Goal: Answer question/provide support: Share knowledge or assist other users

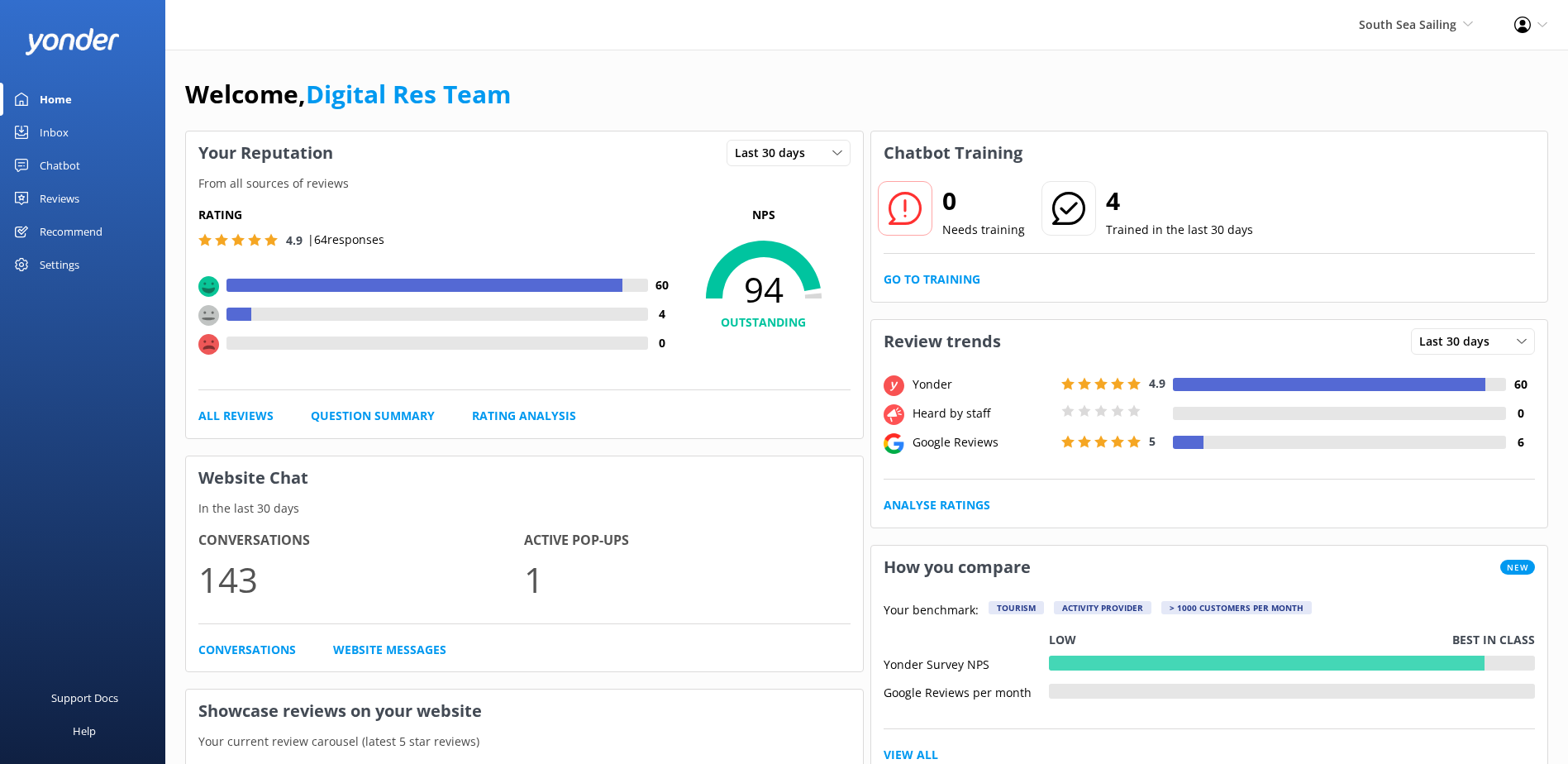
click at [48, 142] on div "Inbox" at bounding box center [54, 133] width 29 height 33
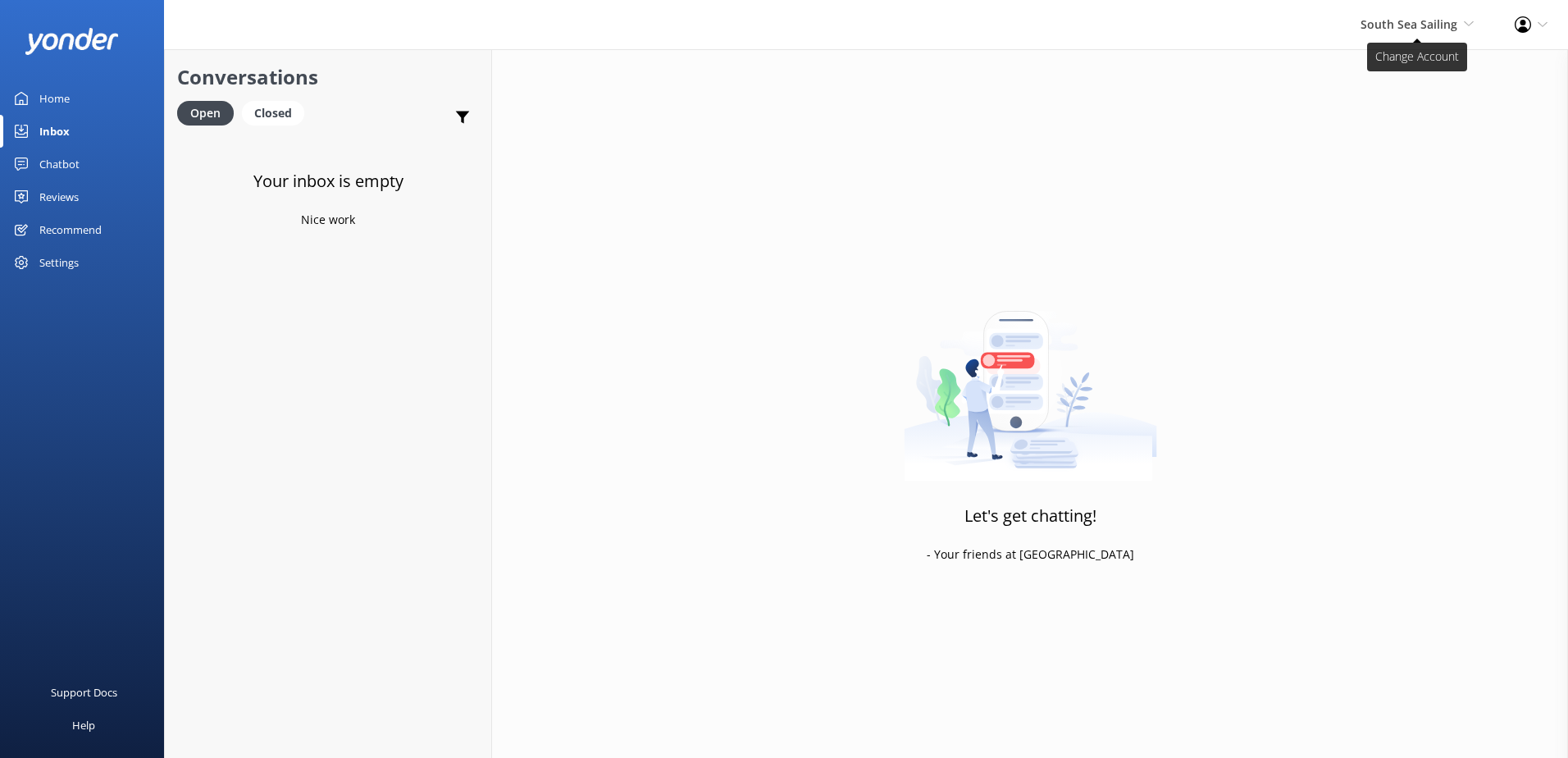
click at [1376, 30] on span "South Sea Sailing" at bounding box center [1408, 24] width 97 height 16
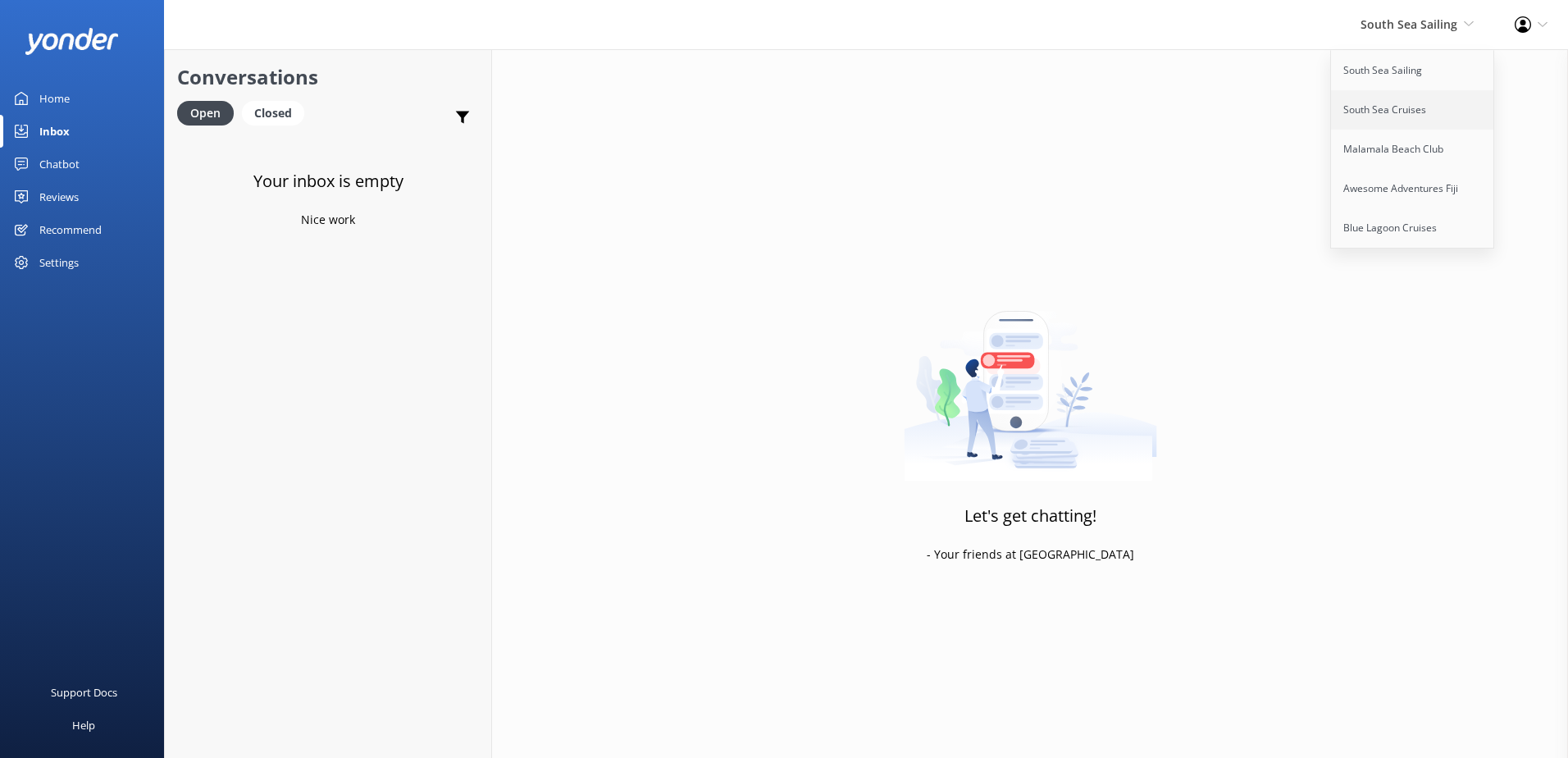
click at [1375, 101] on link "South Sea Cruises" at bounding box center [1413, 110] width 164 height 40
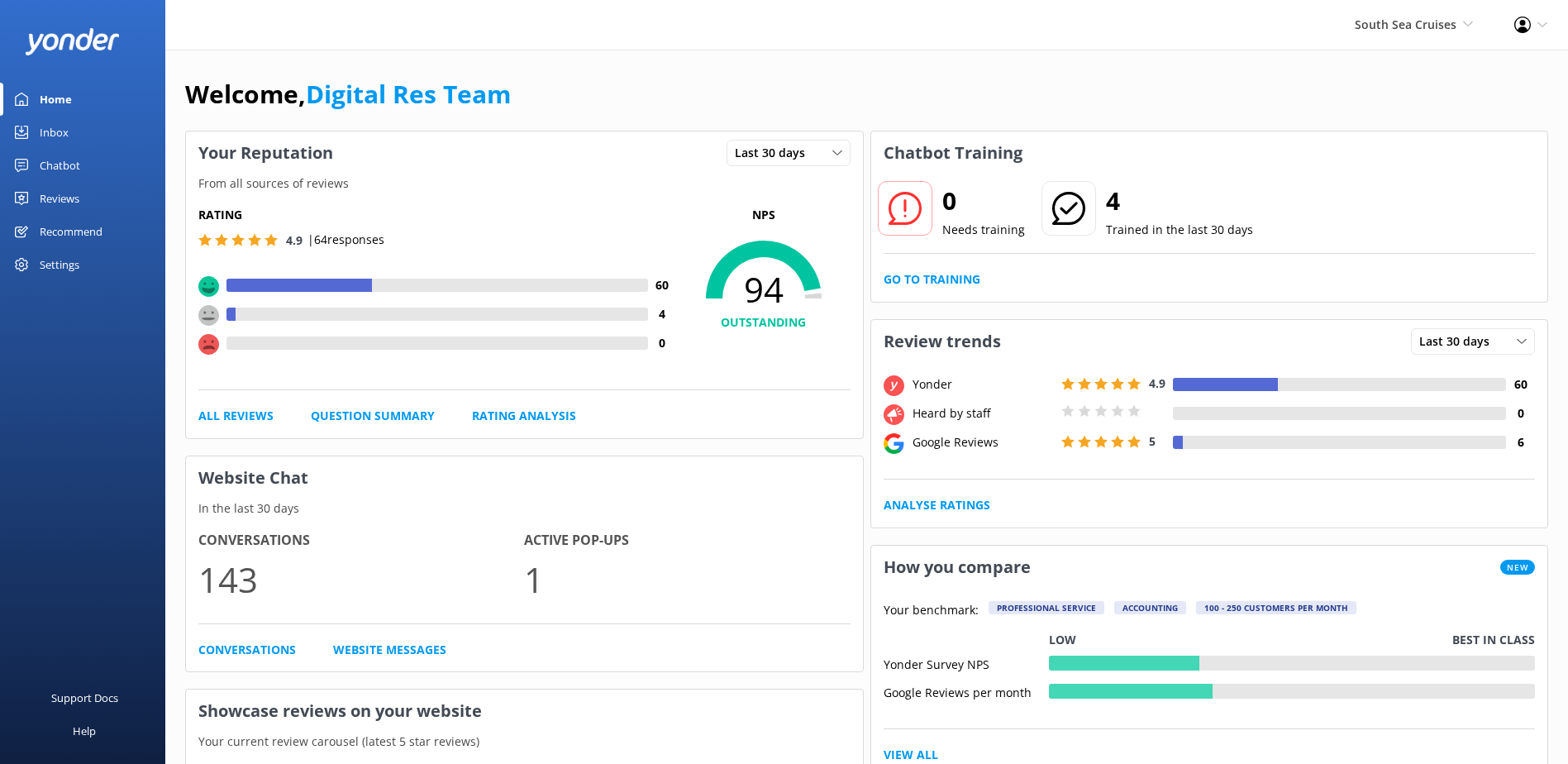
click at [48, 127] on div "Inbox" at bounding box center [54, 133] width 29 height 33
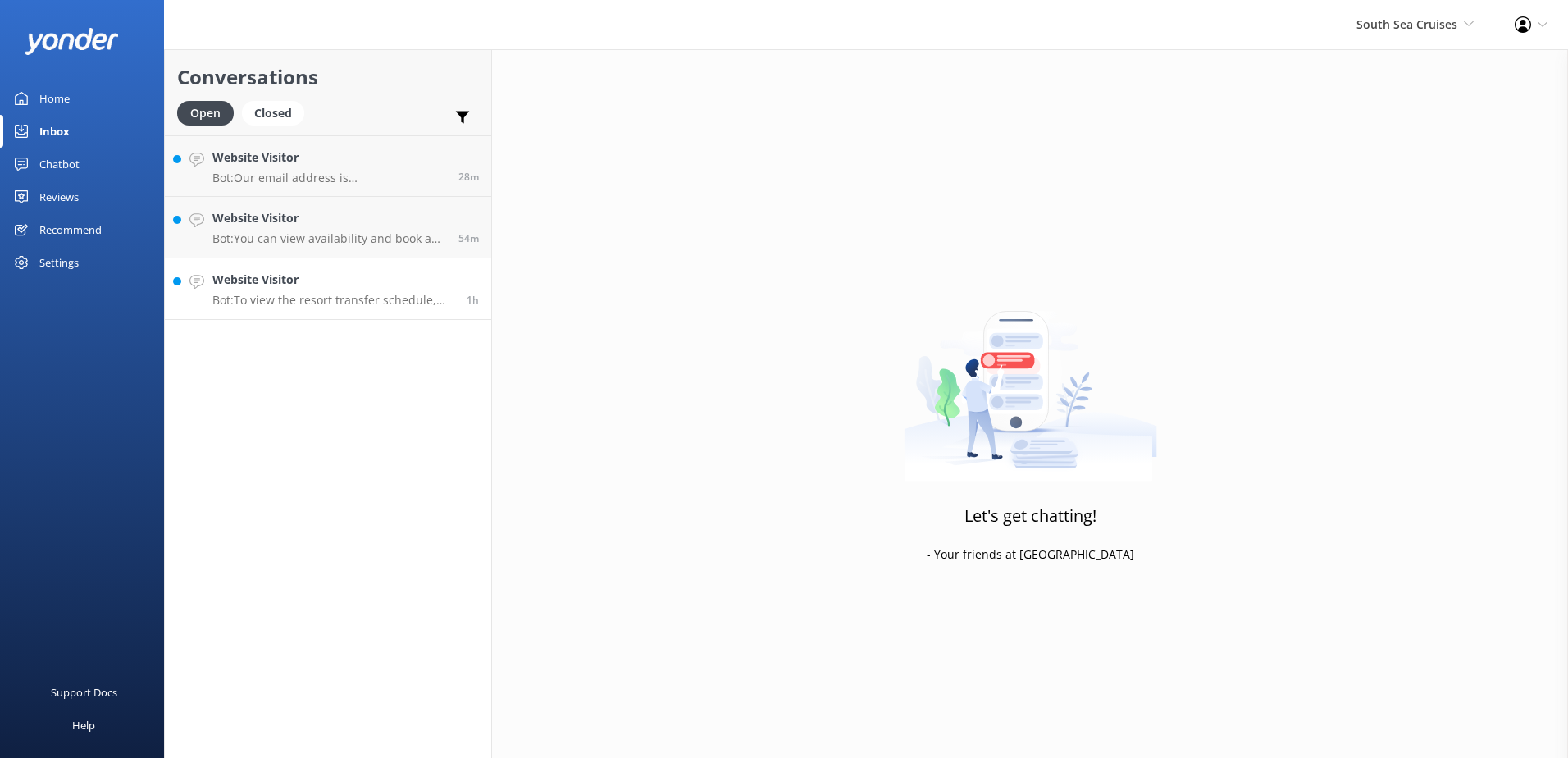
click at [336, 295] on p "Bot: To view the resort transfer schedule, please visit https://southseacruises…" at bounding box center [334, 301] width 242 height 15
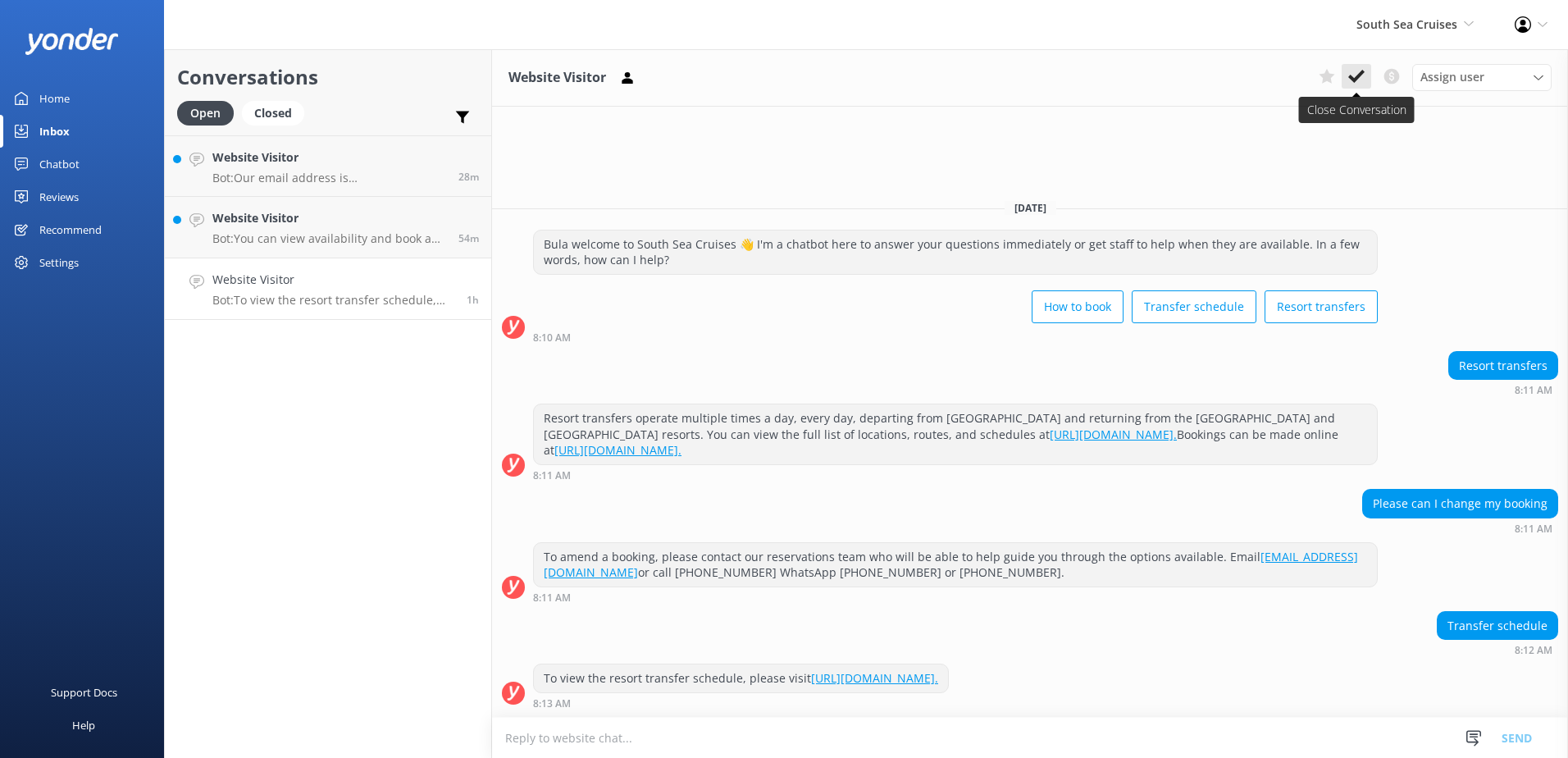
click at [1362, 83] on icon at bounding box center [1357, 76] width 17 height 17
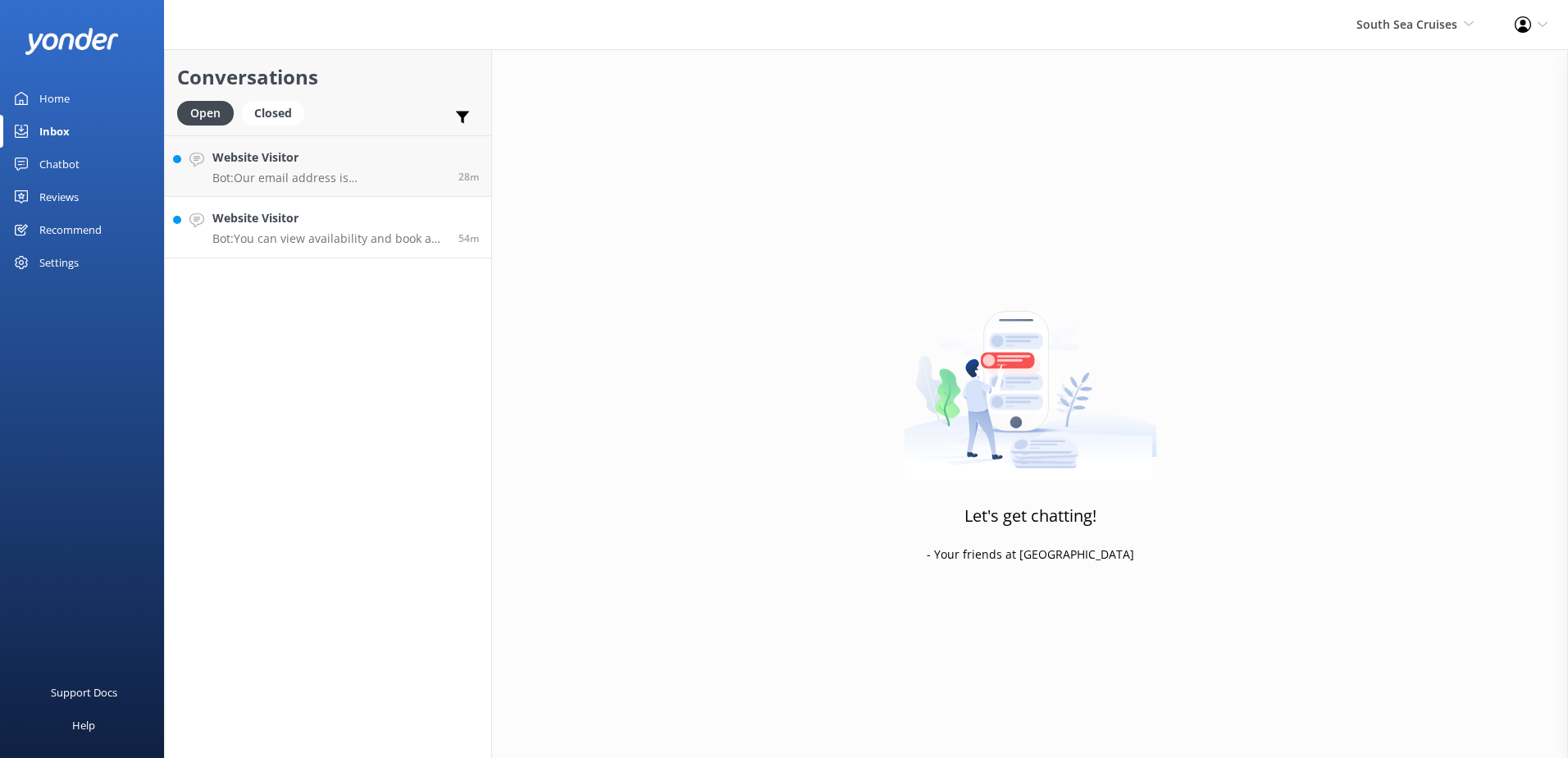
click at [352, 223] on h4 "Website Visitor" at bounding box center [329, 219] width 233 height 18
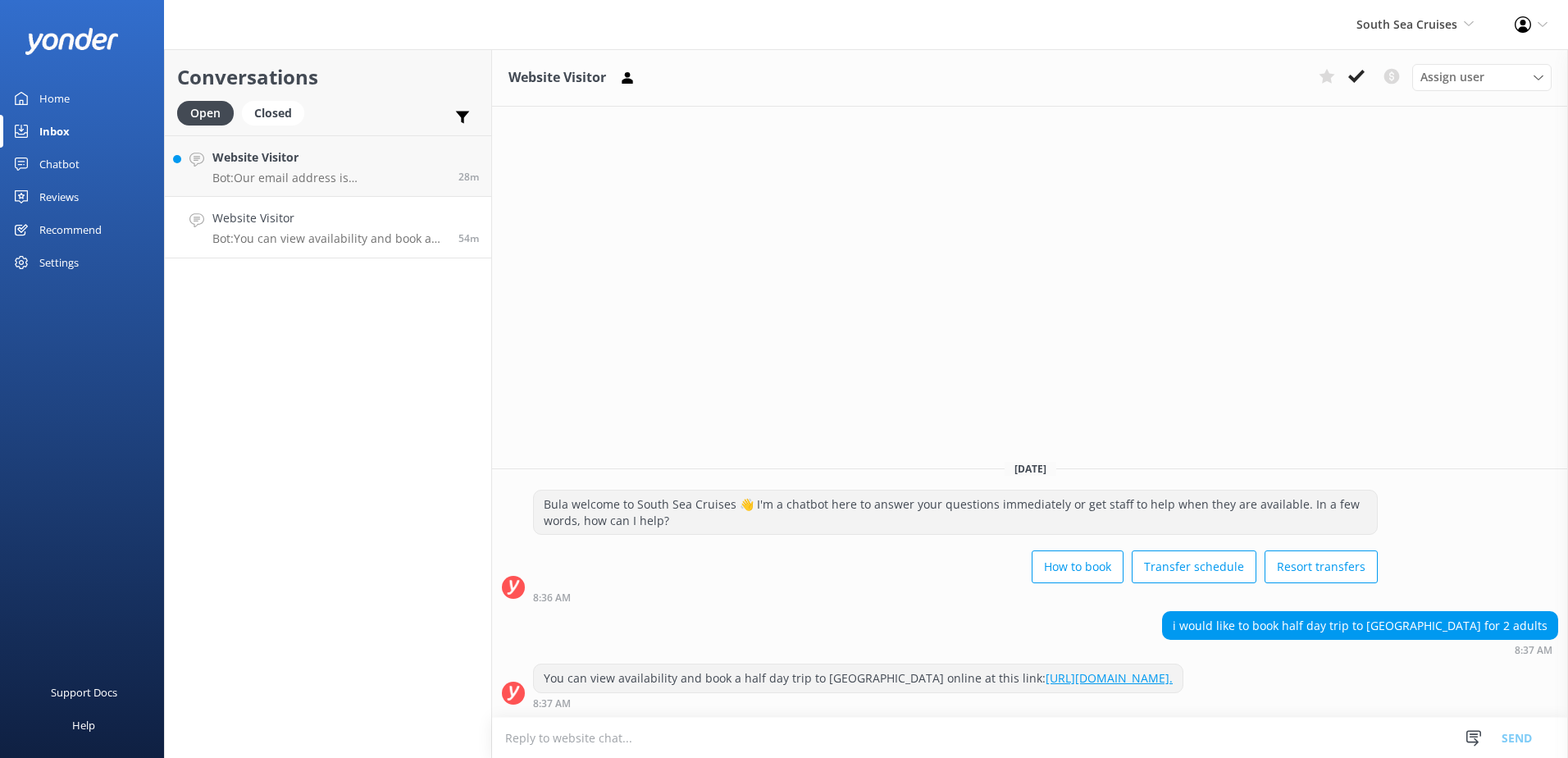
click at [1173, 670] on link "[URL][DOMAIN_NAME]." at bounding box center [1109, 678] width 127 height 16
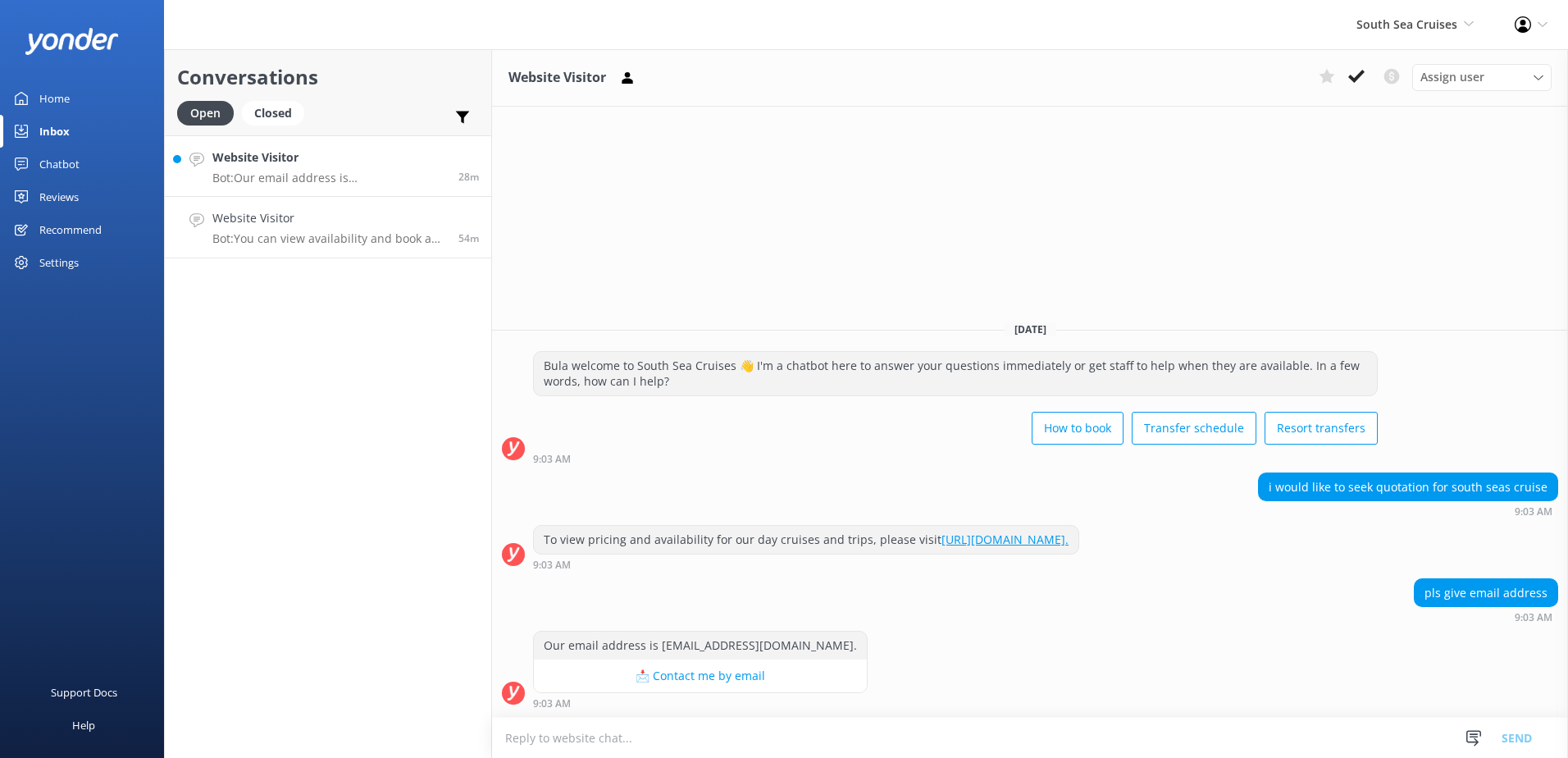
click at [336, 256] on link "Website Visitor Bot: You can view availability and book a half day trip to [GEO…" at bounding box center [328, 228] width 326 height 61
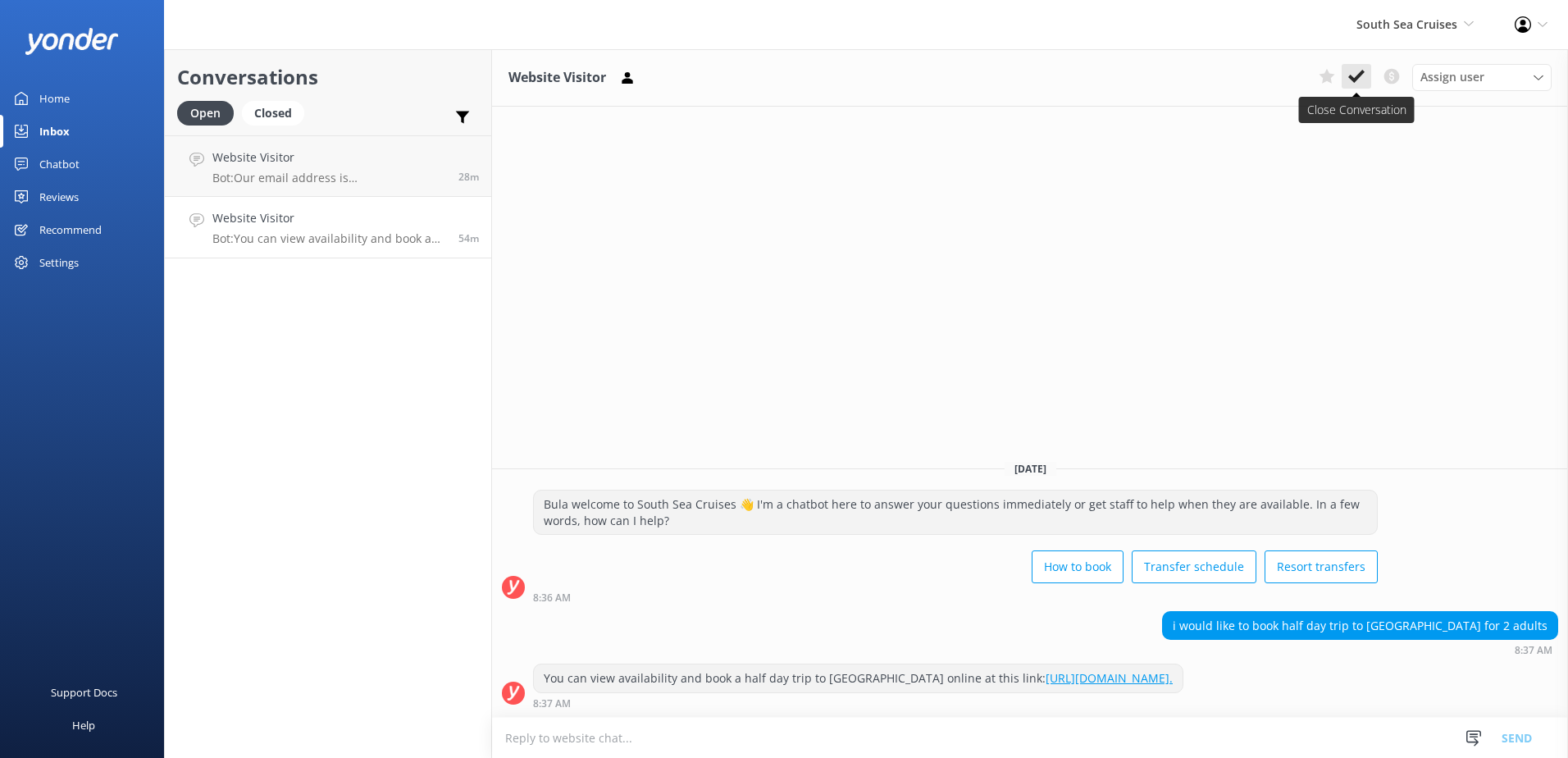
click at [1353, 78] on use at bounding box center [1357, 76] width 17 height 13
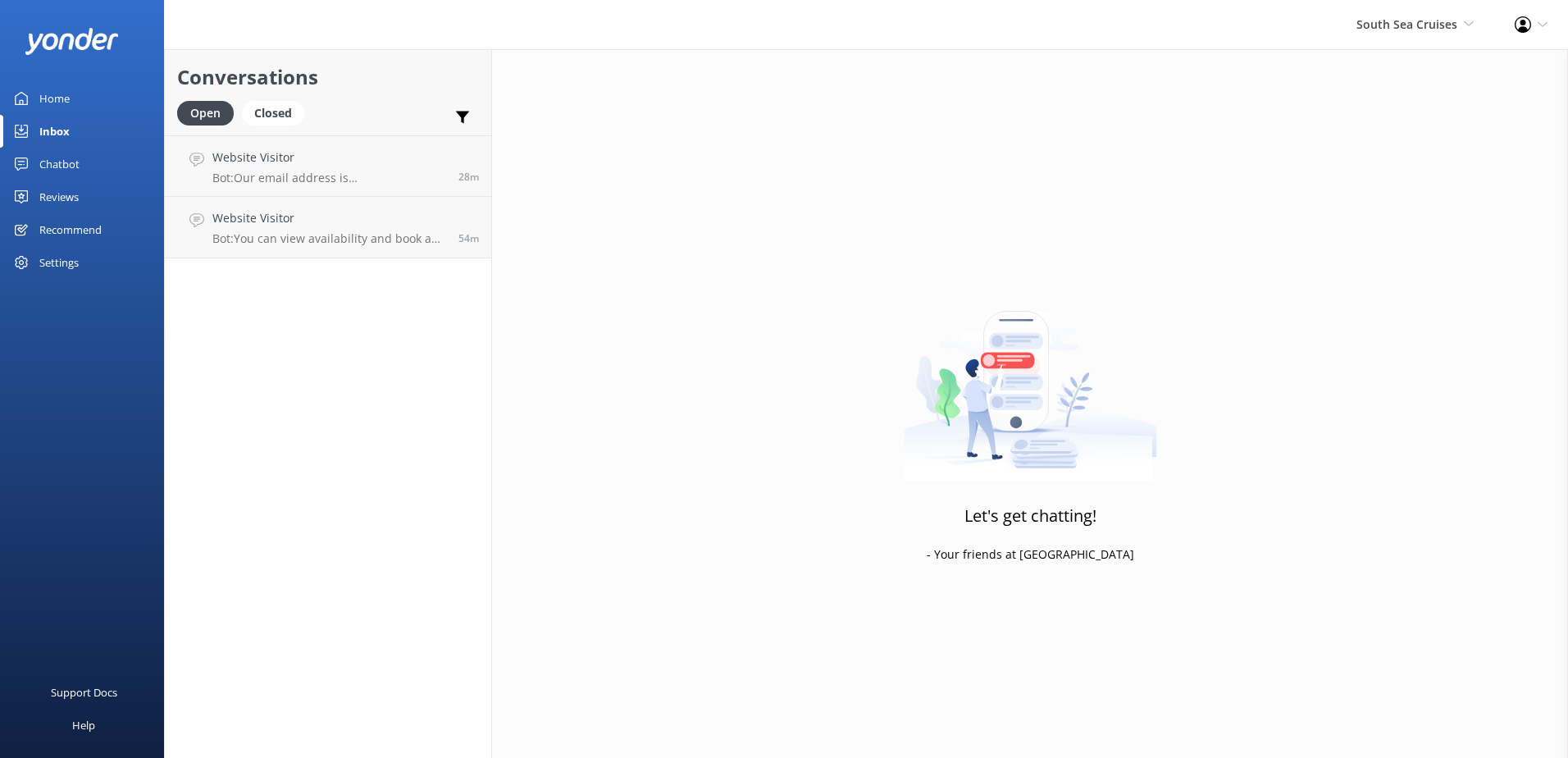
click at [386, 198] on div "Conversations Open Closed Important Converted Assigned to me Unassigned Website…" at bounding box center [328, 403] width 328 height 709
click at [390, 184] on p "Bot: Our email address is [EMAIL_ADDRESS][DOMAIN_NAME]." at bounding box center [329, 178] width 233 height 15
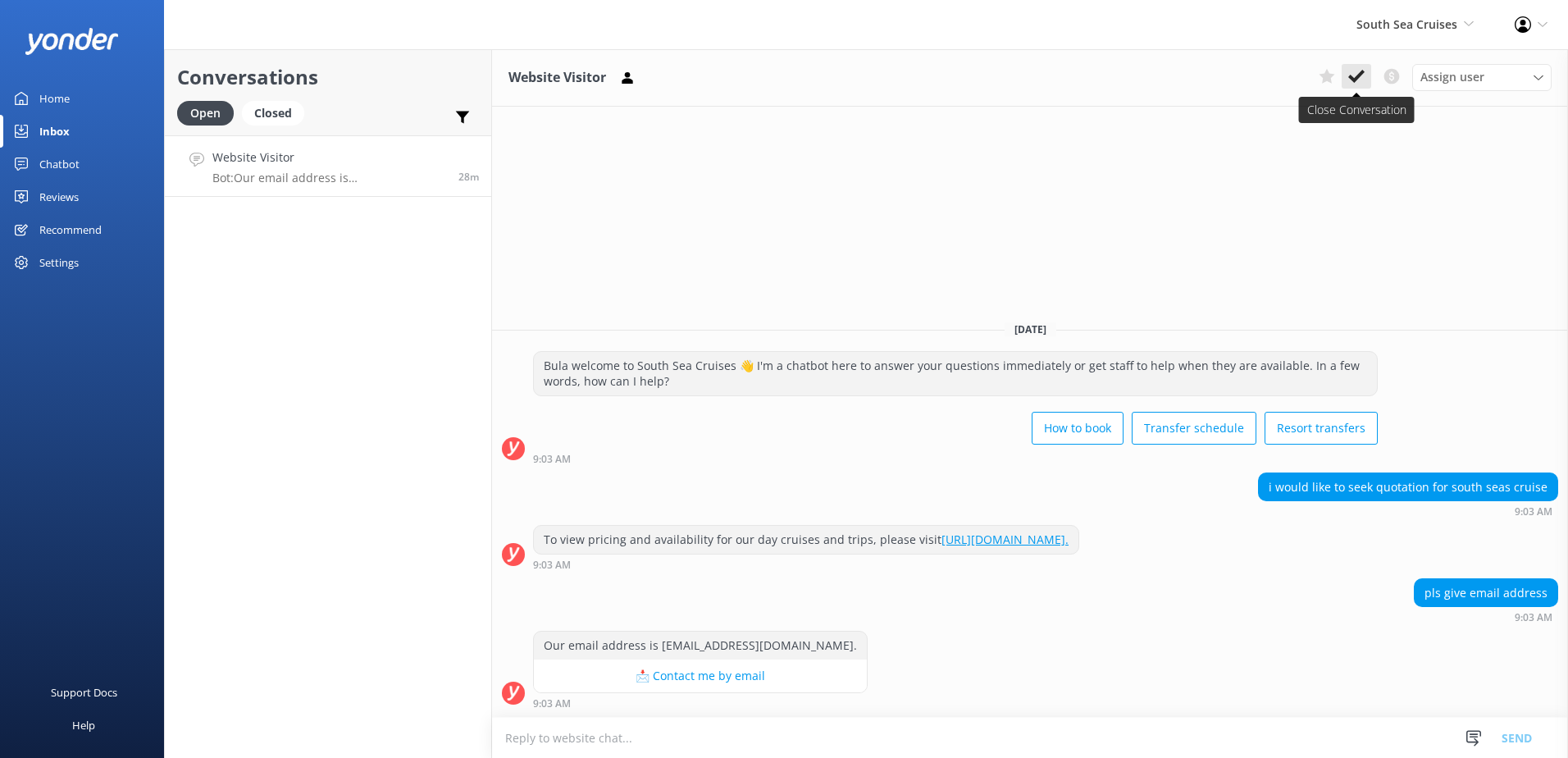
click at [1355, 73] on icon at bounding box center [1357, 76] width 17 height 17
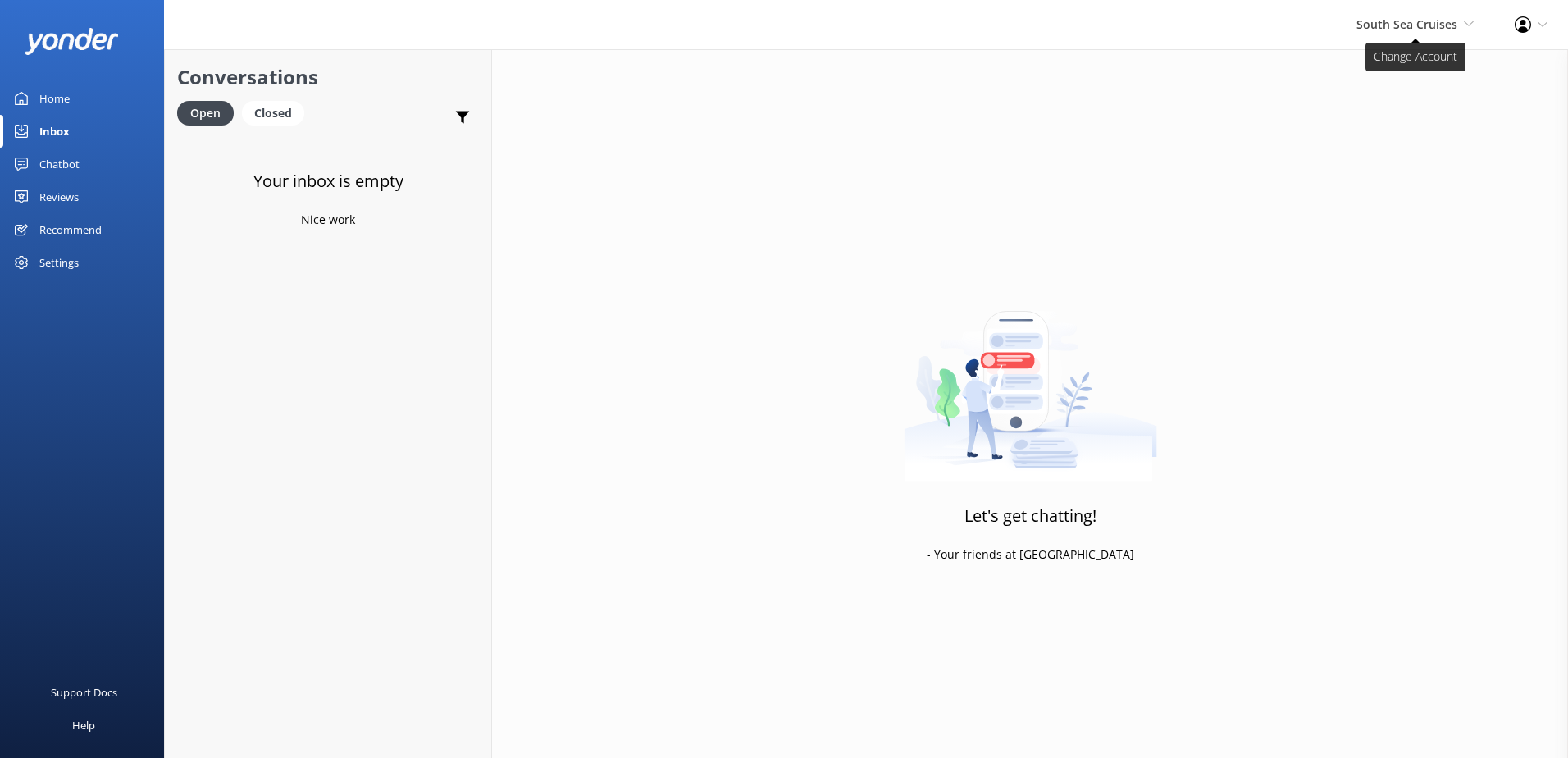
click at [1398, 18] on span "South Sea Cruises" at bounding box center [1407, 24] width 101 height 16
click at [1394, 150] on link "Malamala Beach Club" at bounding box center [1413, 150] width 164 height 40
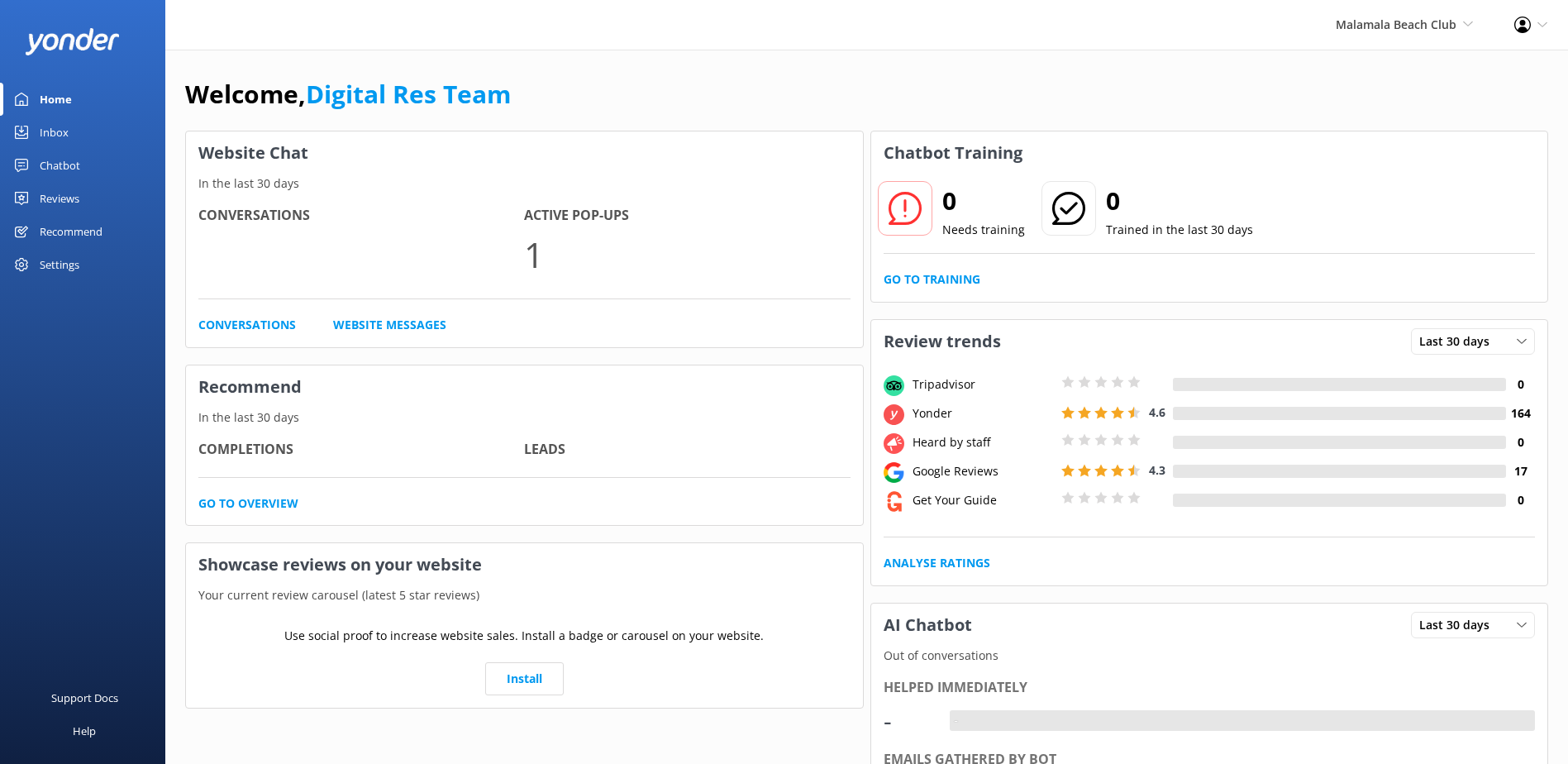
click at [89, 135] on link "Inbox" at bounding box center [83, 133] width 165 height 33
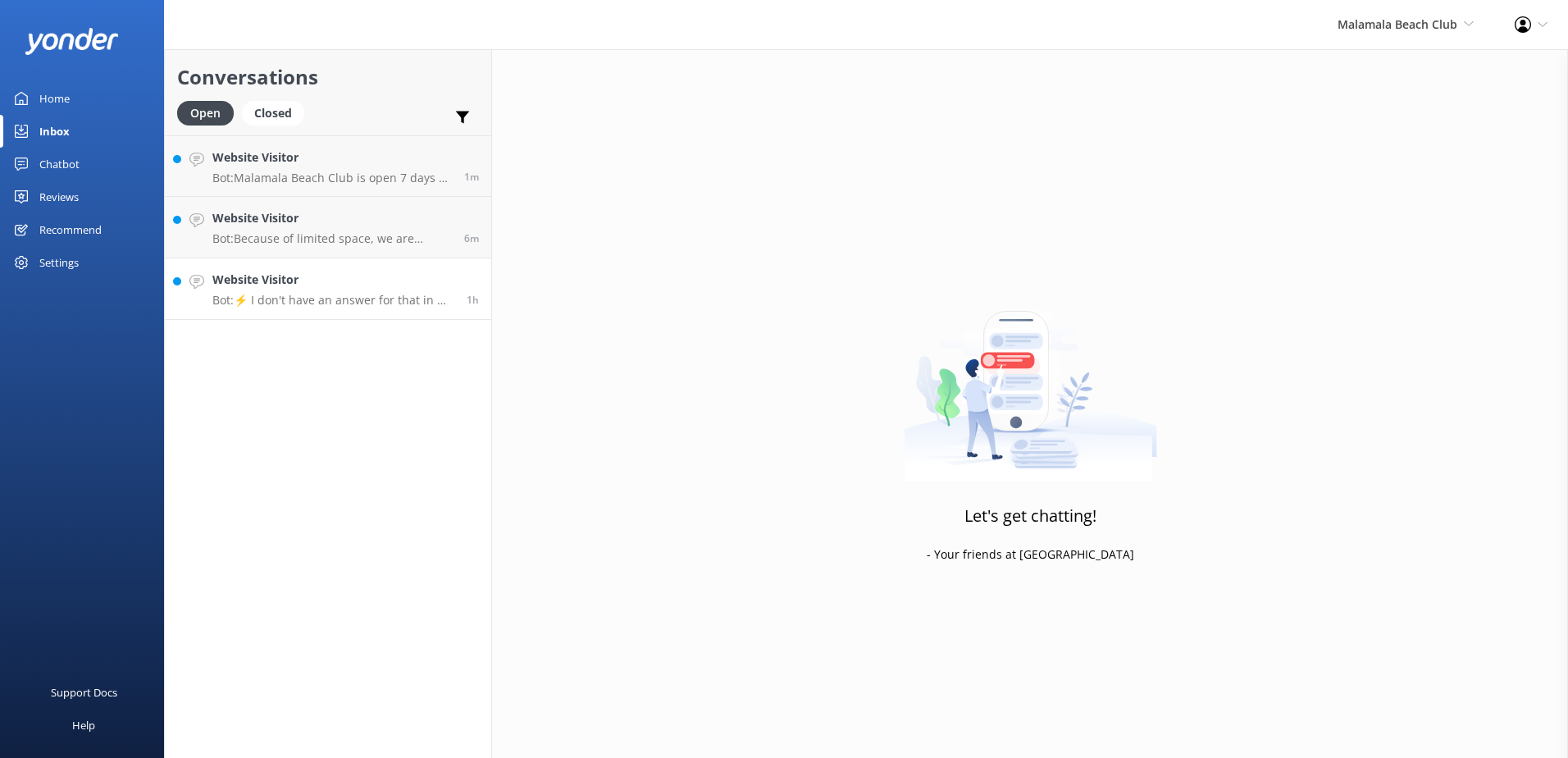
click at [331, 304] on p "Bot: ⚡ I don't have an answer for that in my knowledge base. Please try and rep…" at bounding box center [334, 301] width 242 height 15
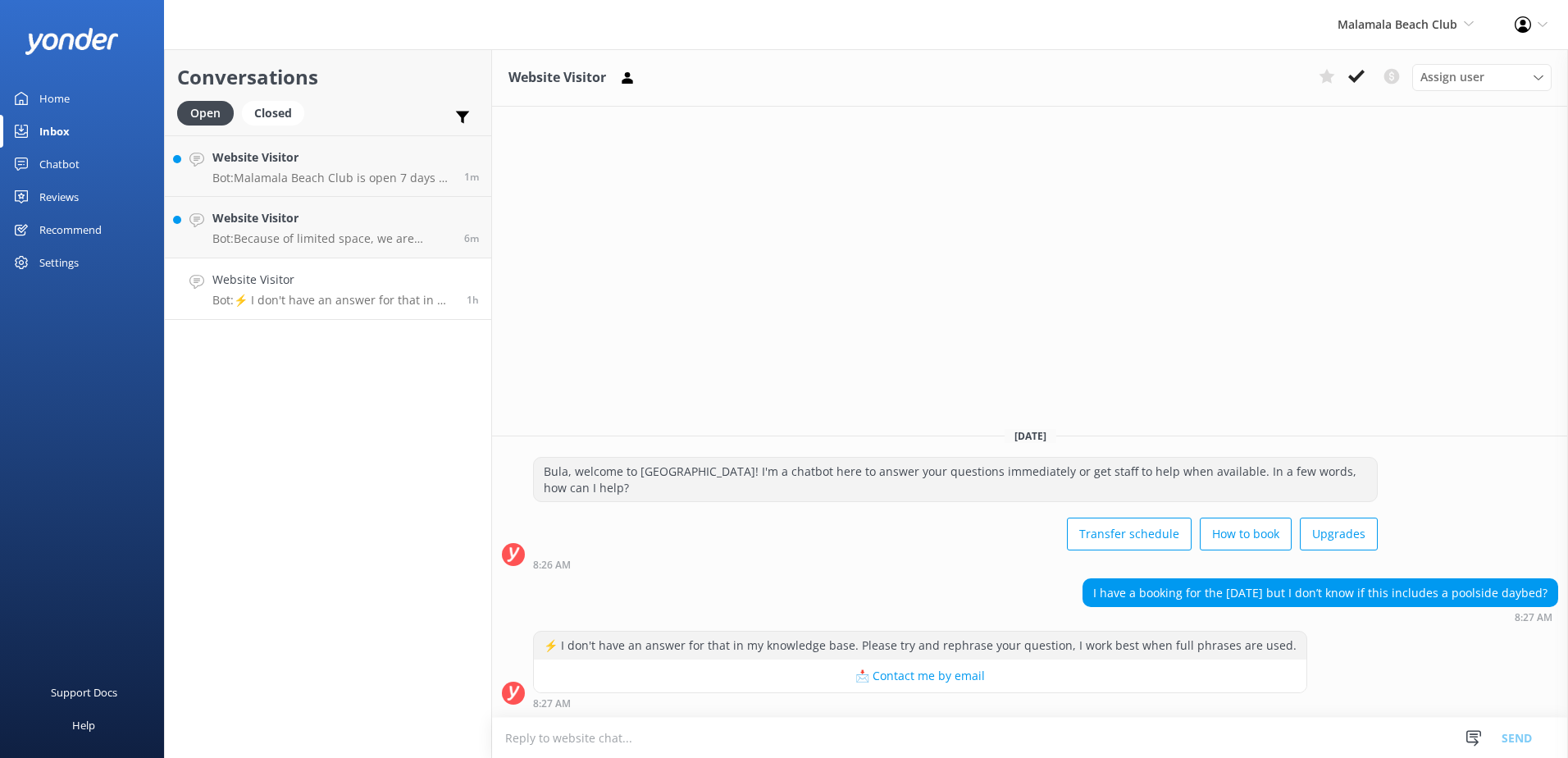
click at [859, 745] on textarea at bounding box center [1030, 738] width 1076 height 41
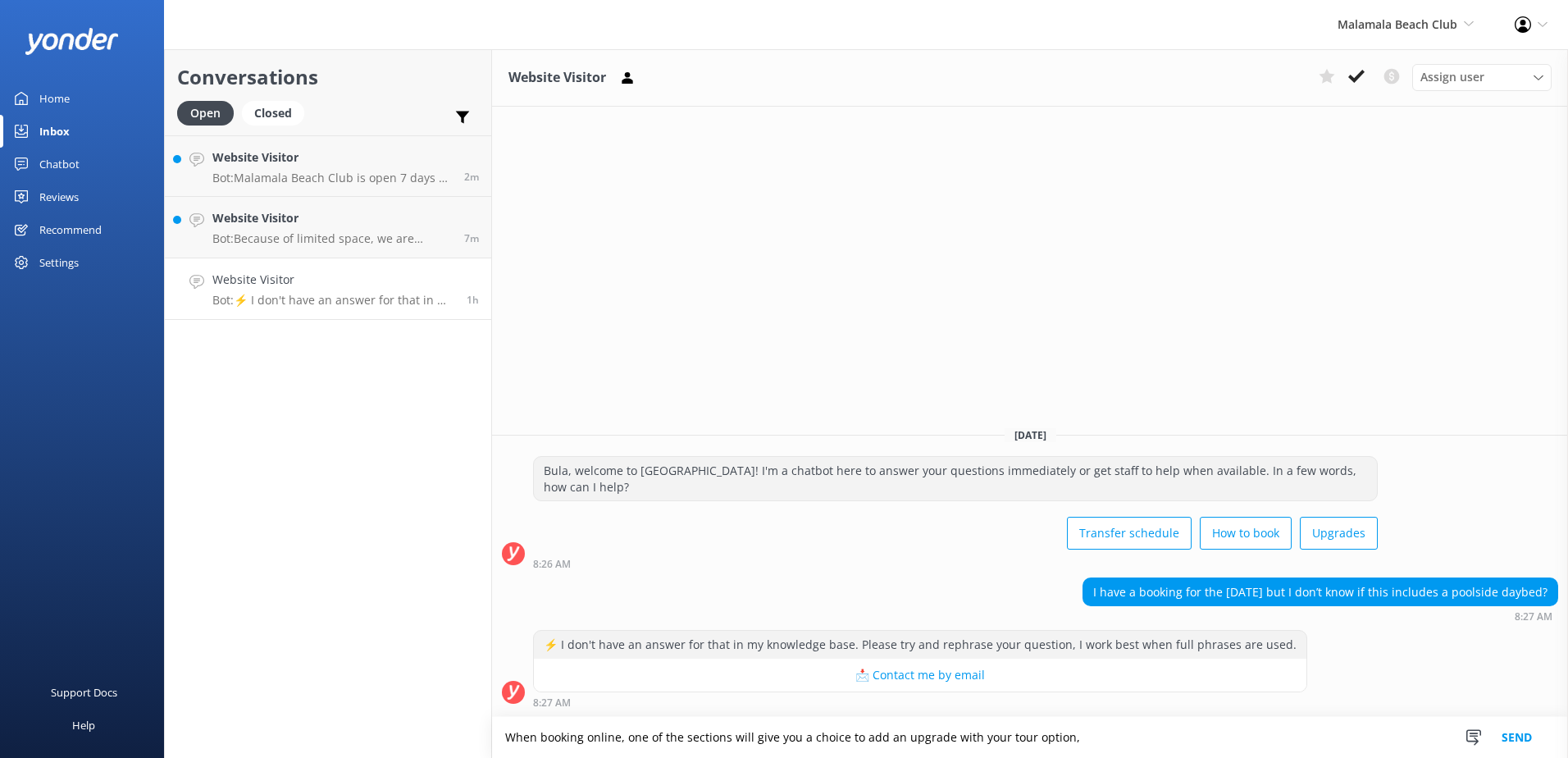
type textarea "When booking online, one of the sections will give you a choice to add an upgra…"
click at [1522, 731] on button "Send" at bounding box center [1517, 738] width 61 height 41
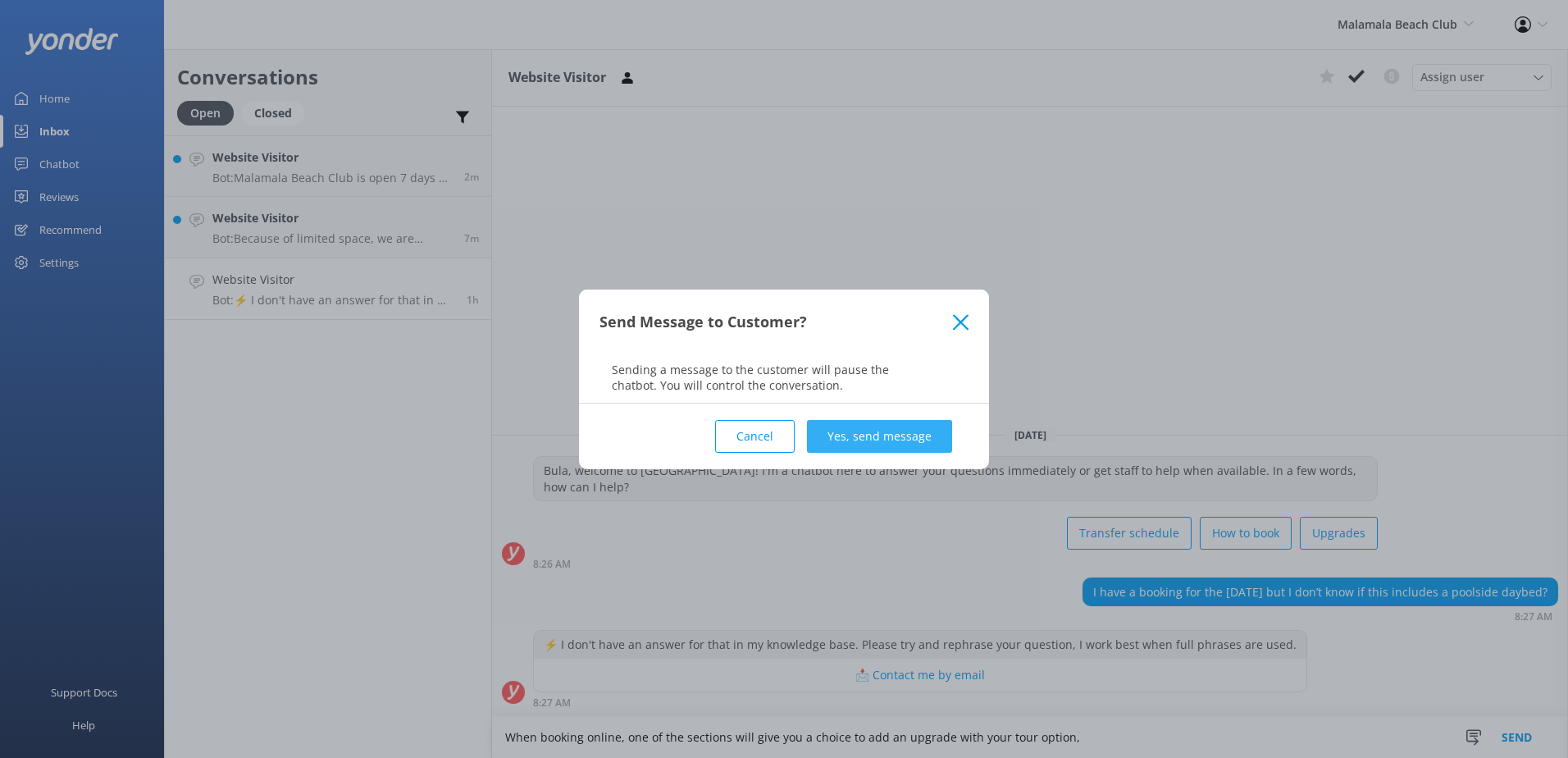
click at [887, 432] on button "Yes, send message" at bounding box center [879, 437] width 145 height 33
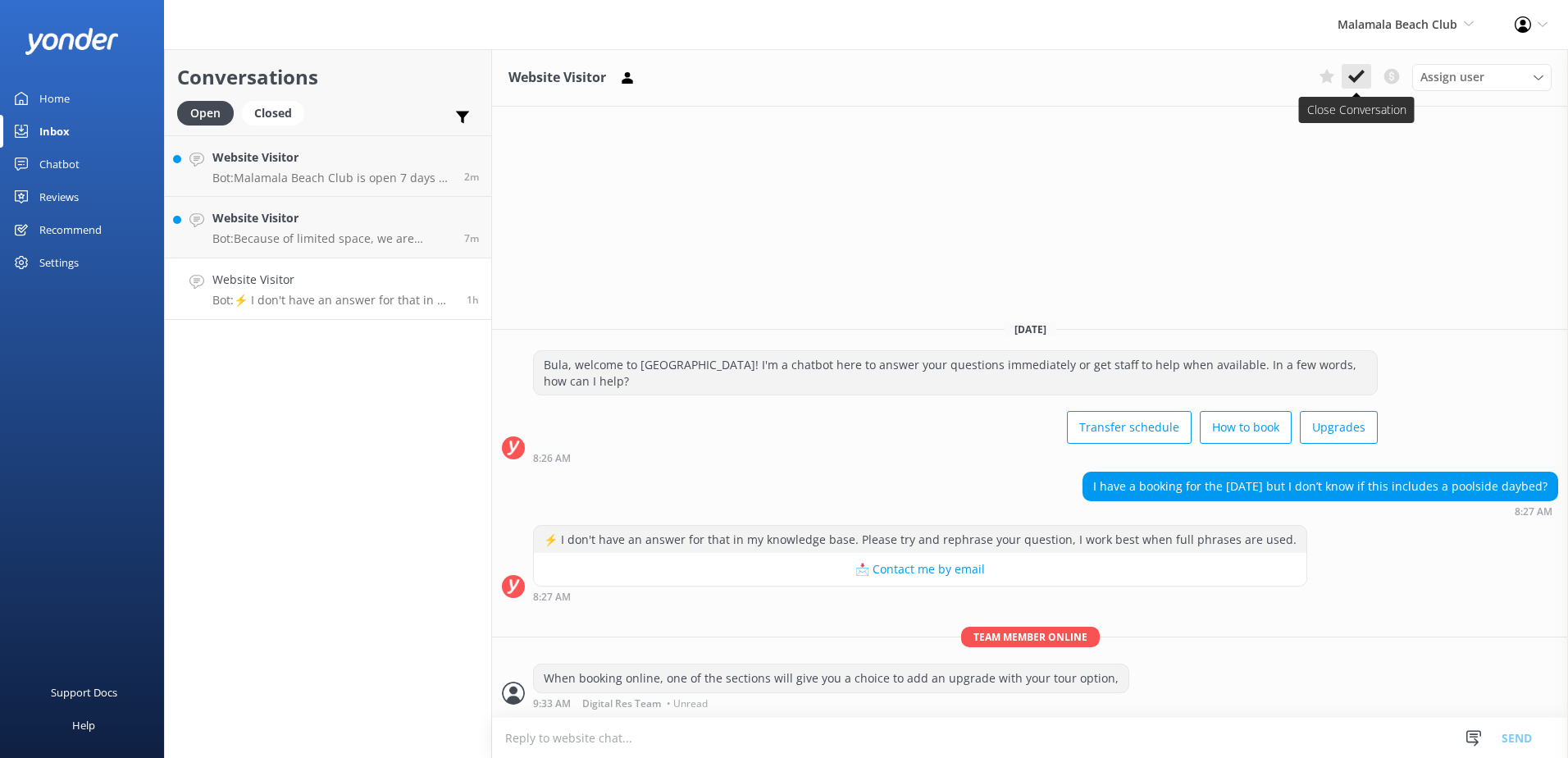
click at [1358, 75] on use at bounding box center [1357, 76] width 17 height 13
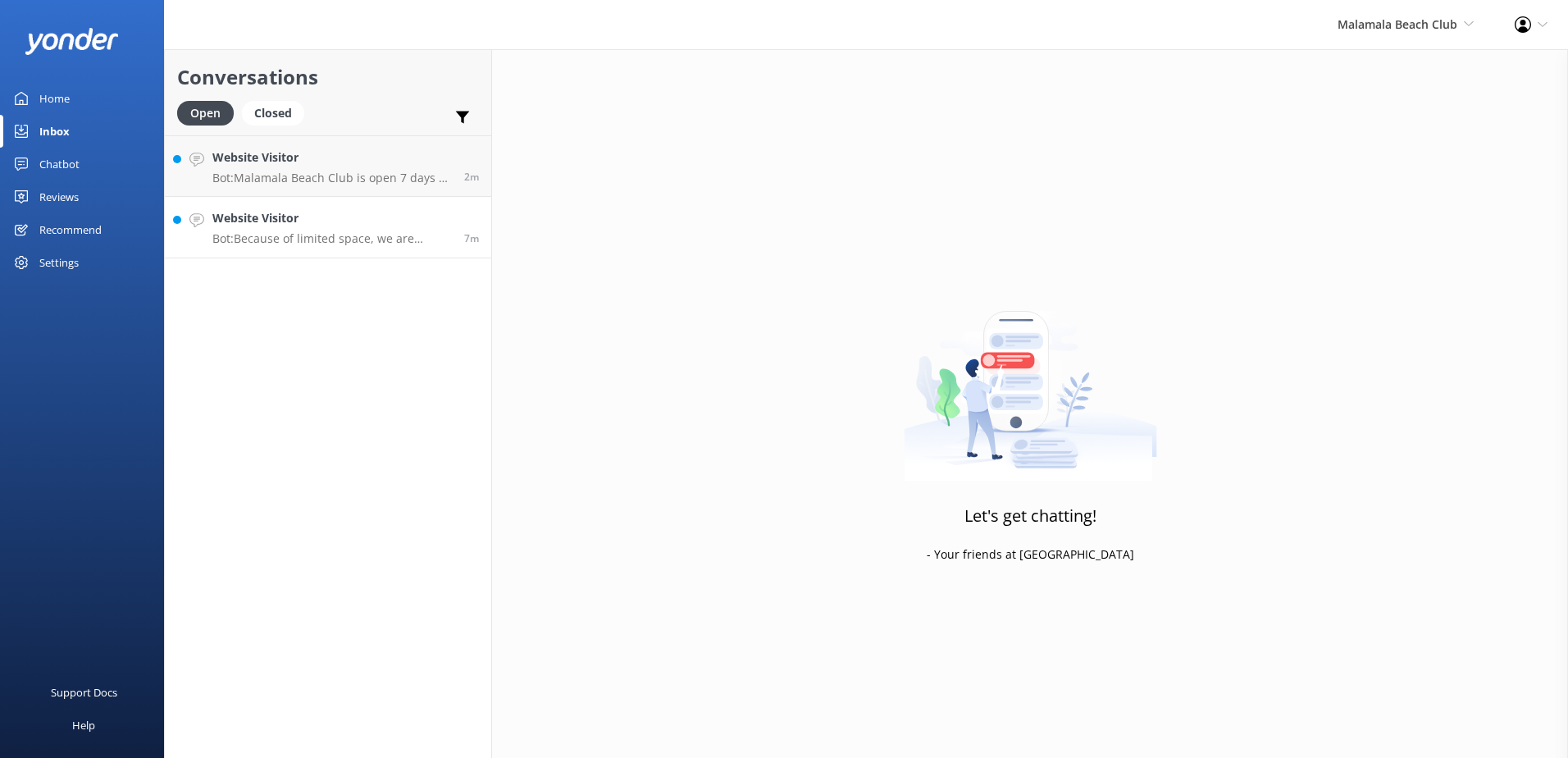
click at [373, 222] on h4 "Website Visitor" at bounding box center [332, 219] width 239 height 18
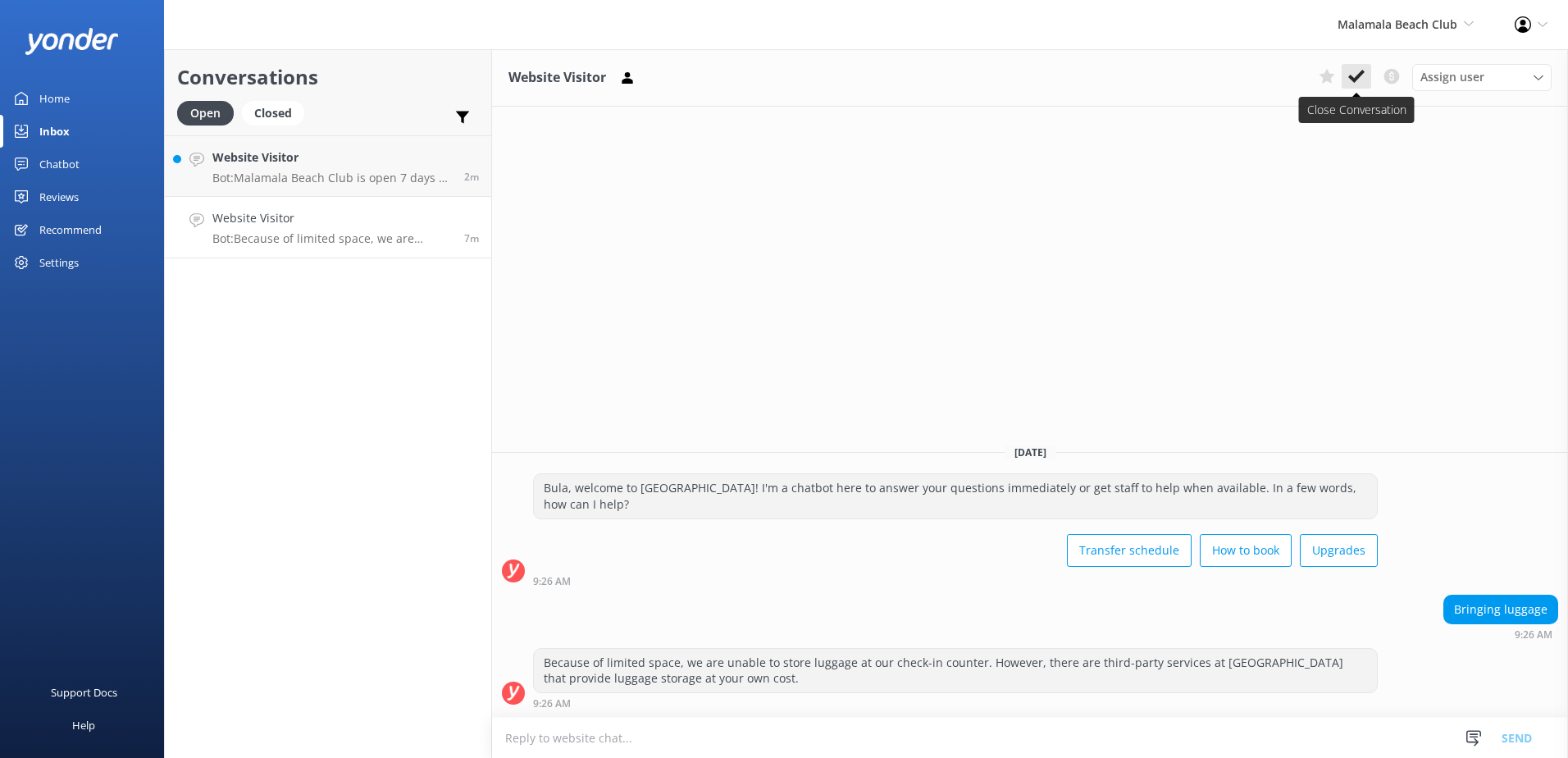
click at [1361, 64] on button at bounding box center [1357, 76] width 30 height 25
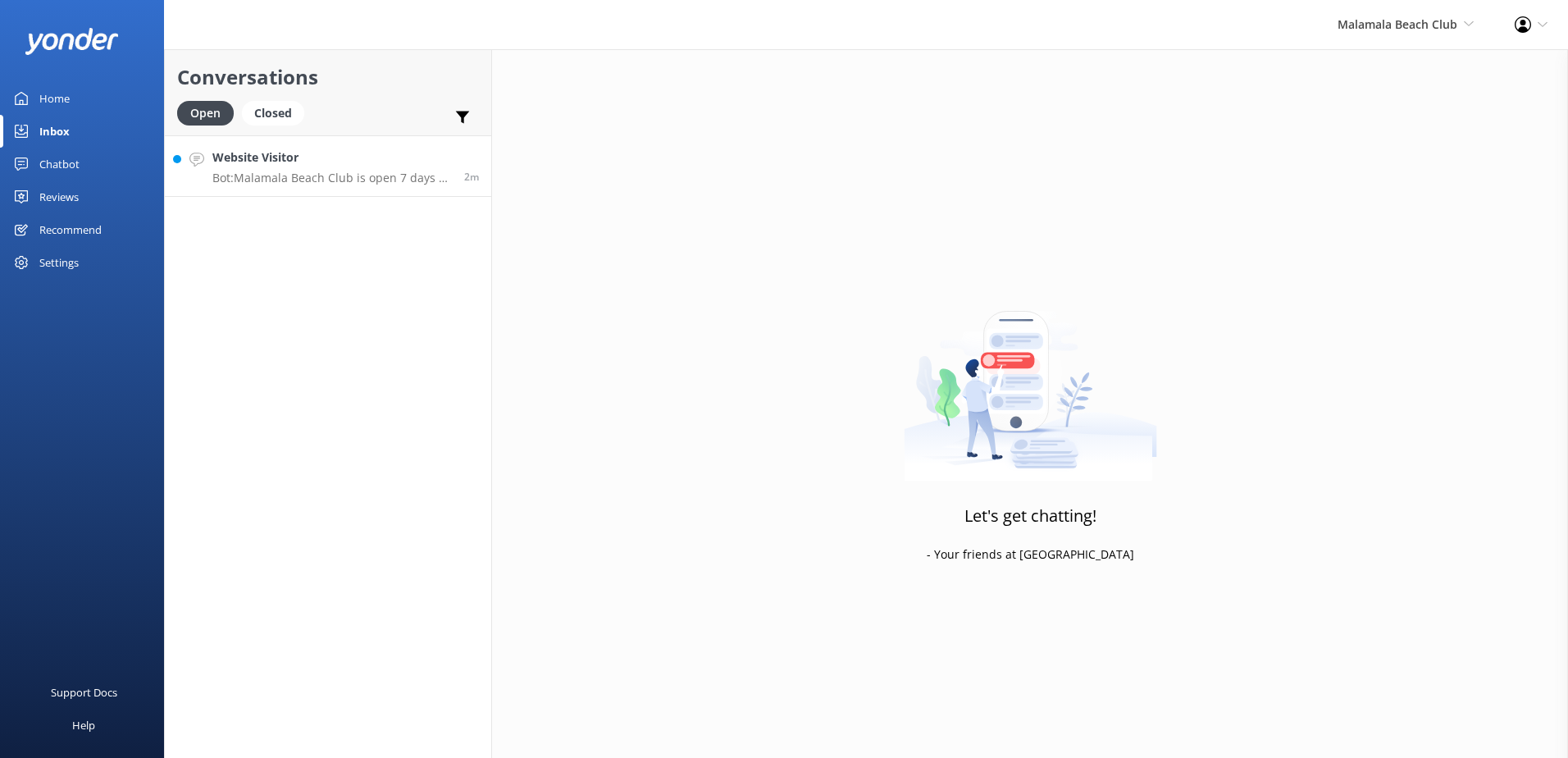
click at [368, 171] on p "Bot: Malamala Beach Club is open 7 days a week. However, in the case of adverse…" at bounding box center [332, 178] width 239 height 15
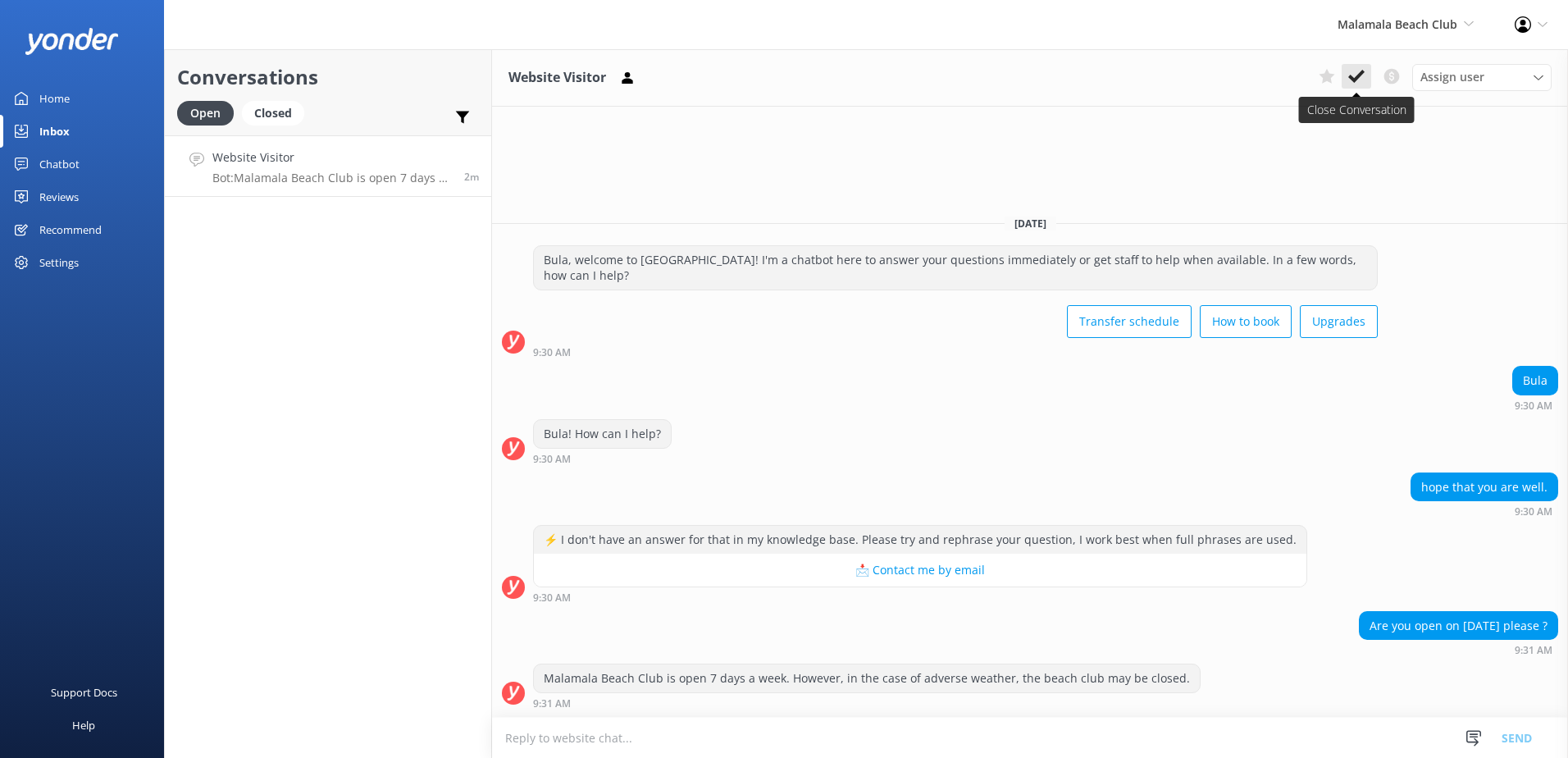
click at [1360, 68] on icon at bounding box center [1357, 76] width 17 height 17
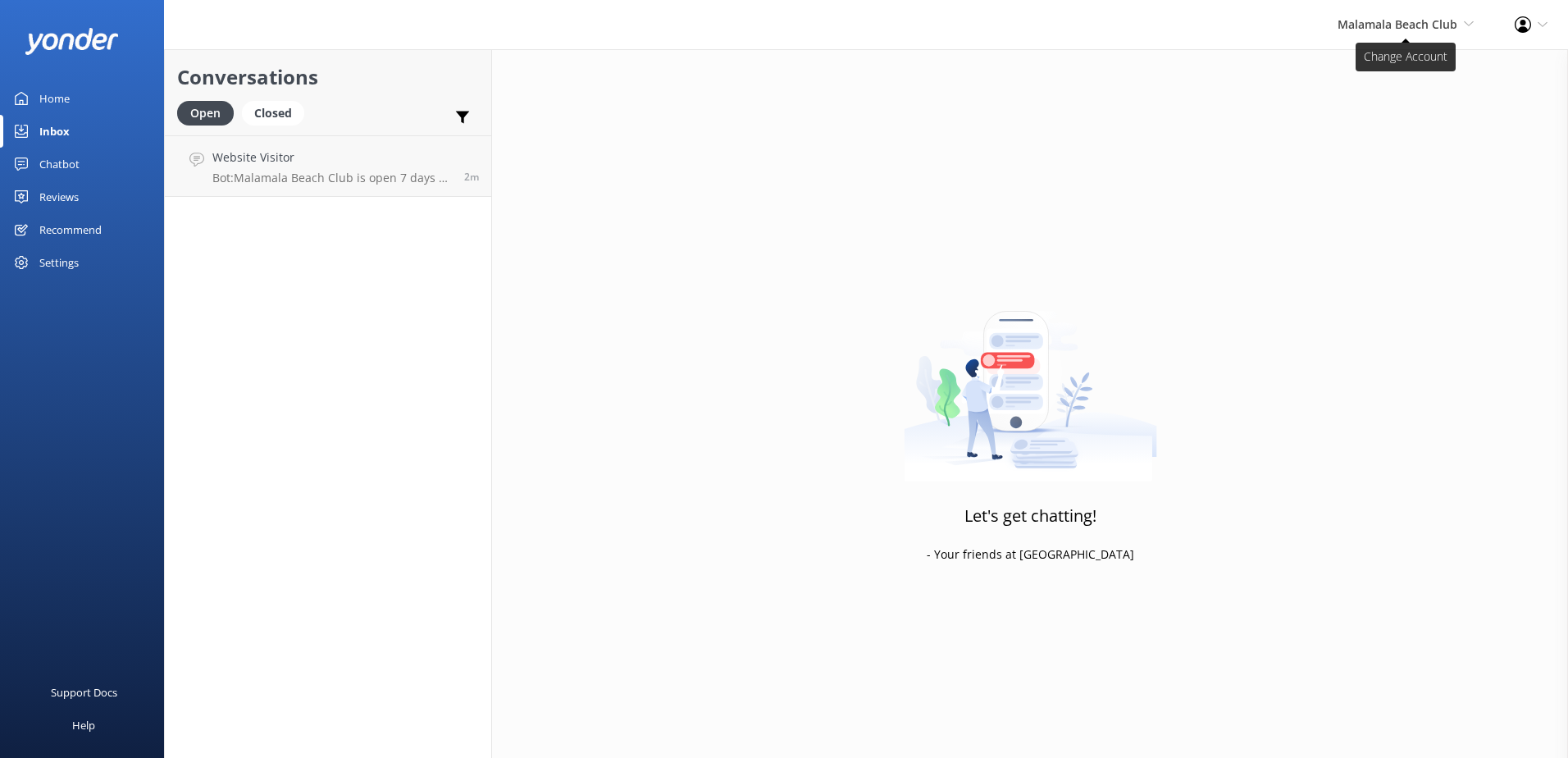
click at [1393, 22] on span "Malamala Beach Club" at bounding box center [1397, 24] width 120 height 16
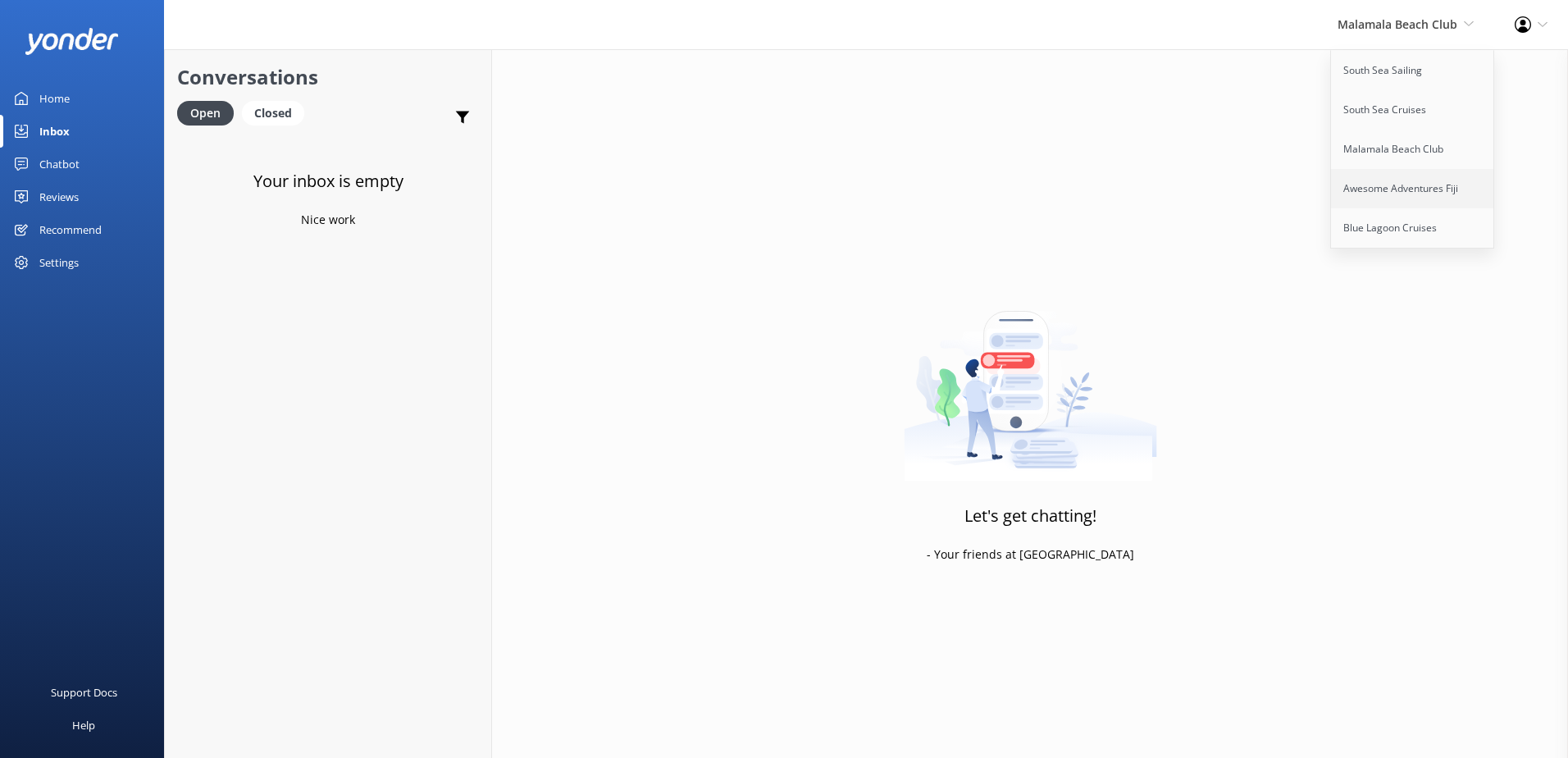
click at [1392, 191] on link "Awesome Adventures Fiji" at bounding box center [1413, 189] width 164 height 40
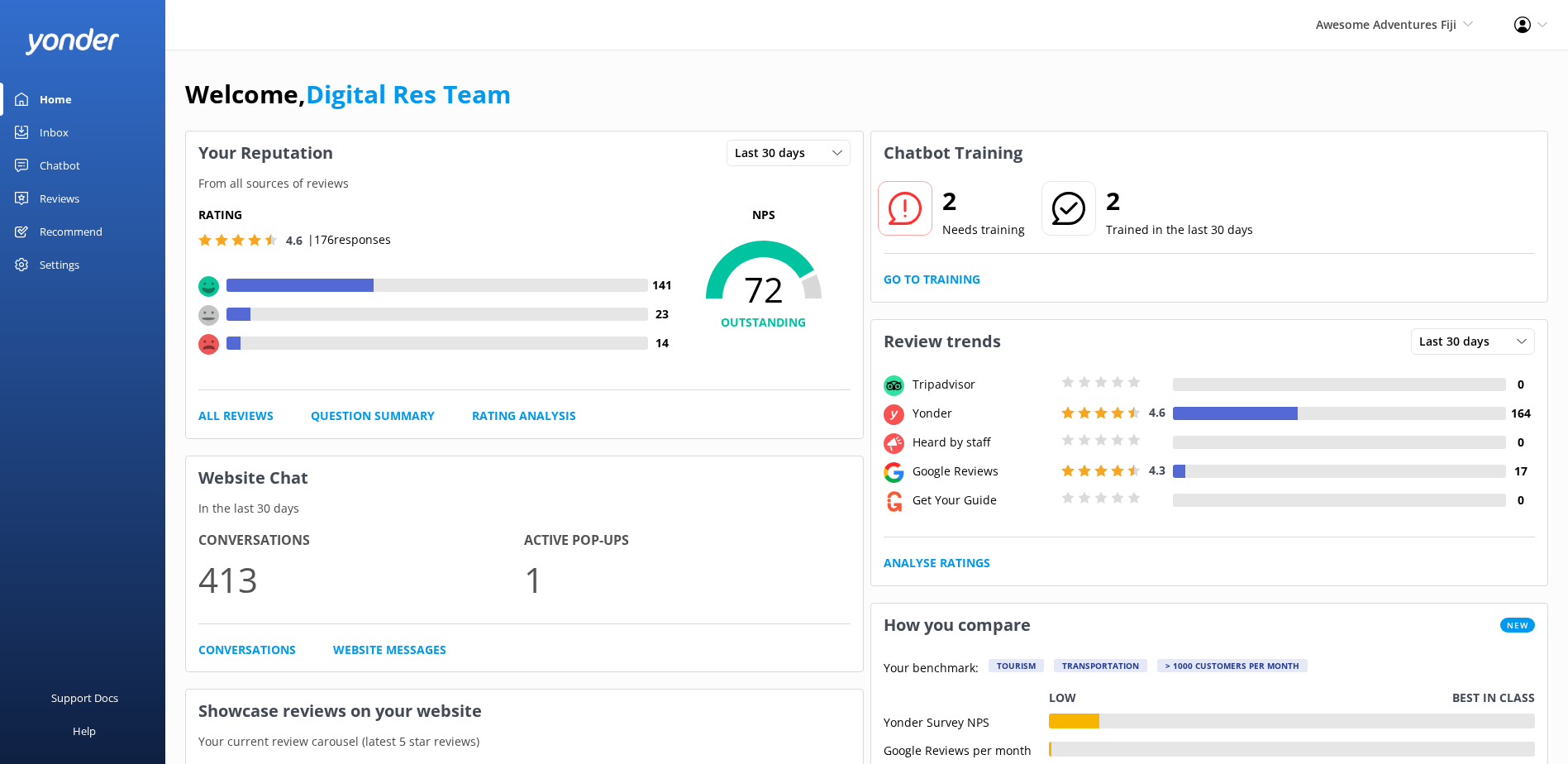
click at [83, 134] on link "Inbox" at bounding box center [83, 133] width 165 height 33
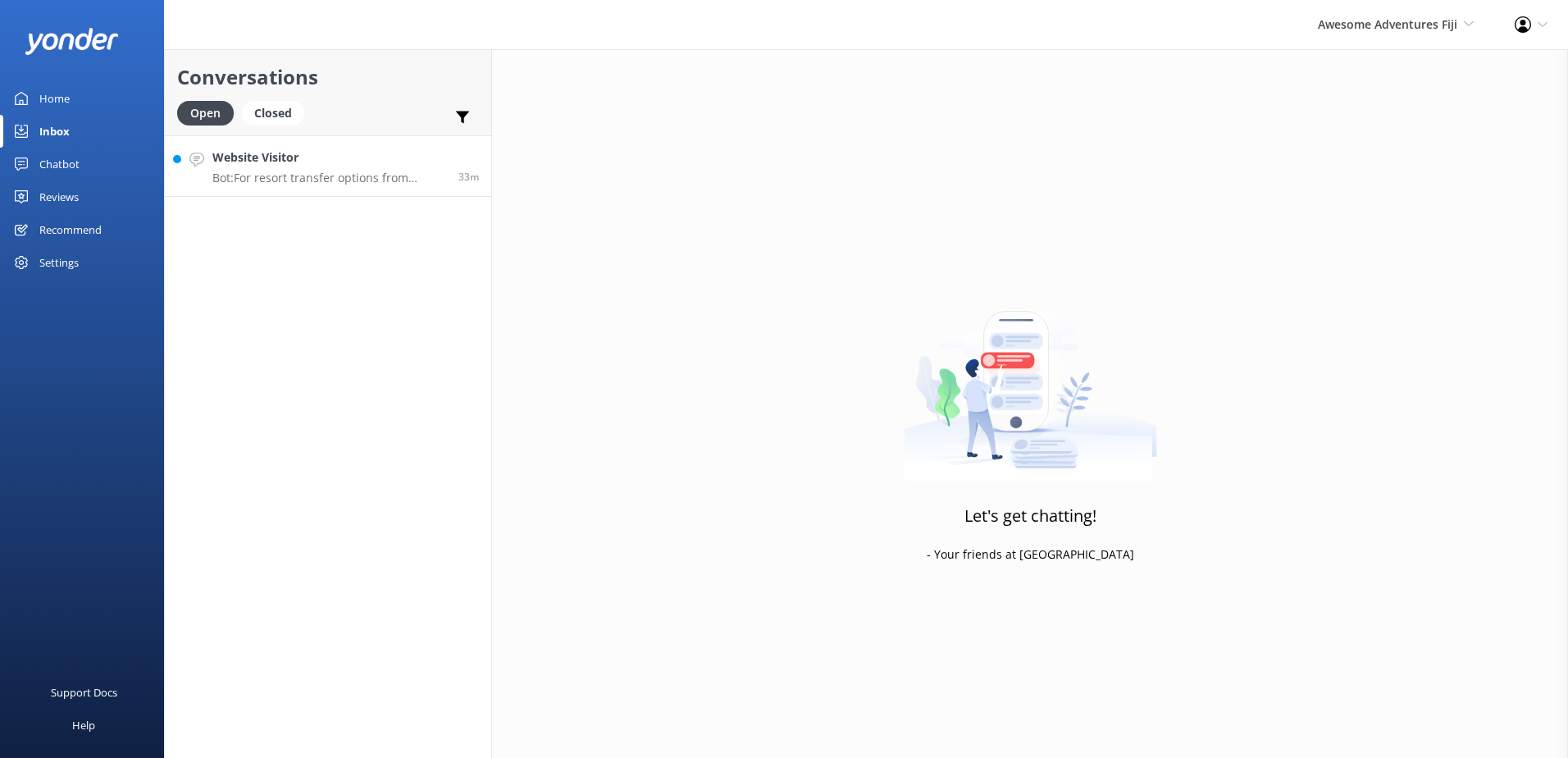
click at [348, 177] on p "Bot: For resort transfer options from Denarau Port to Paradise Cove, please vis…" at bounding box center [329, 178] width 233 height 15
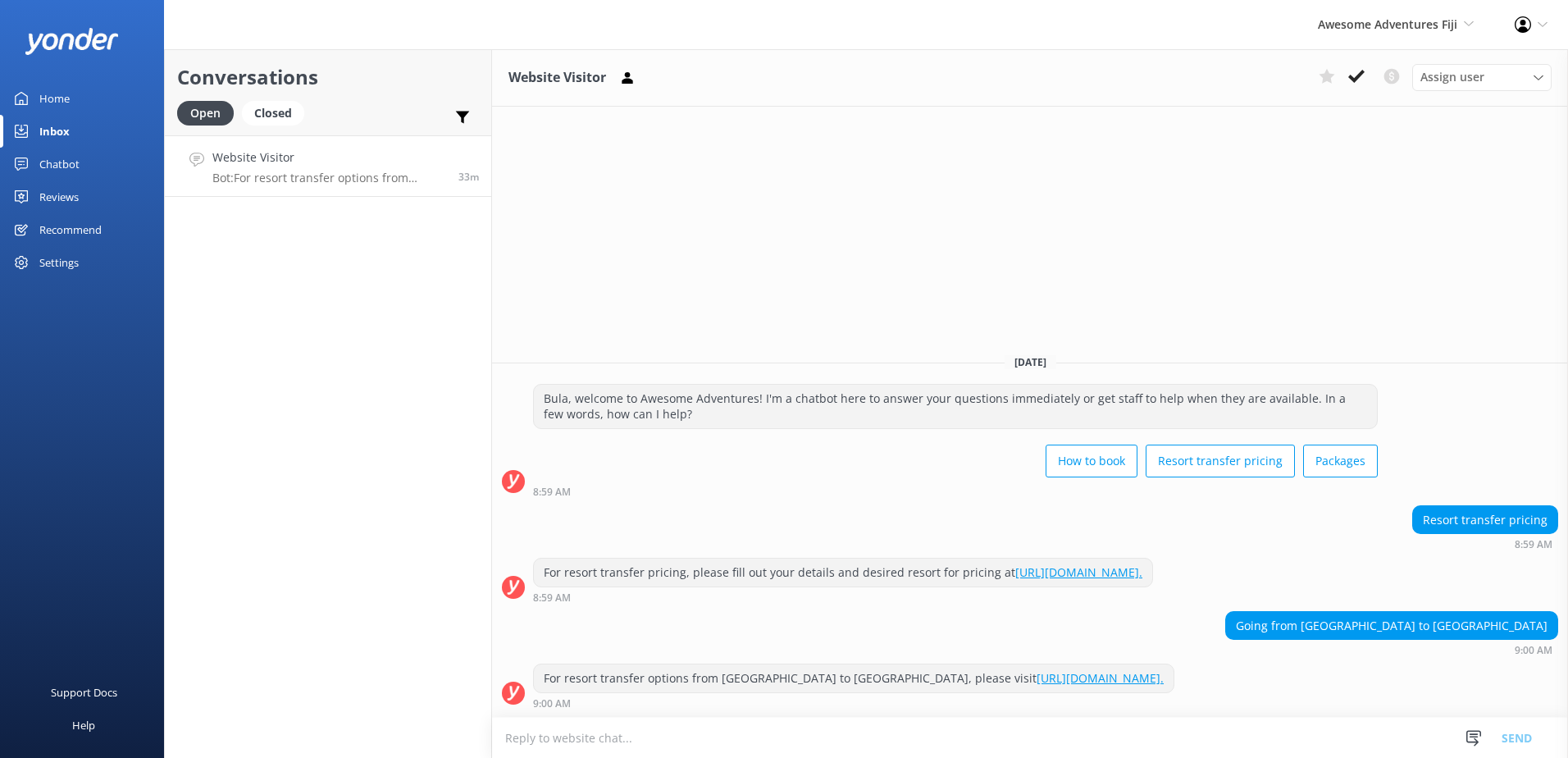
click at [1124, 681] on link "[URL][DOMAIN_NAME]." at bounding box center [1100, 678] width 127 height 16
click at [1331, 26] on span "Awesome Adventures Fiji" at bounding box center [1388, 24] width 139 height 16
click at [1405, 229] on link "Blue Lagoon Cruises" at bounding box center [1413, 229] width 164 height 40
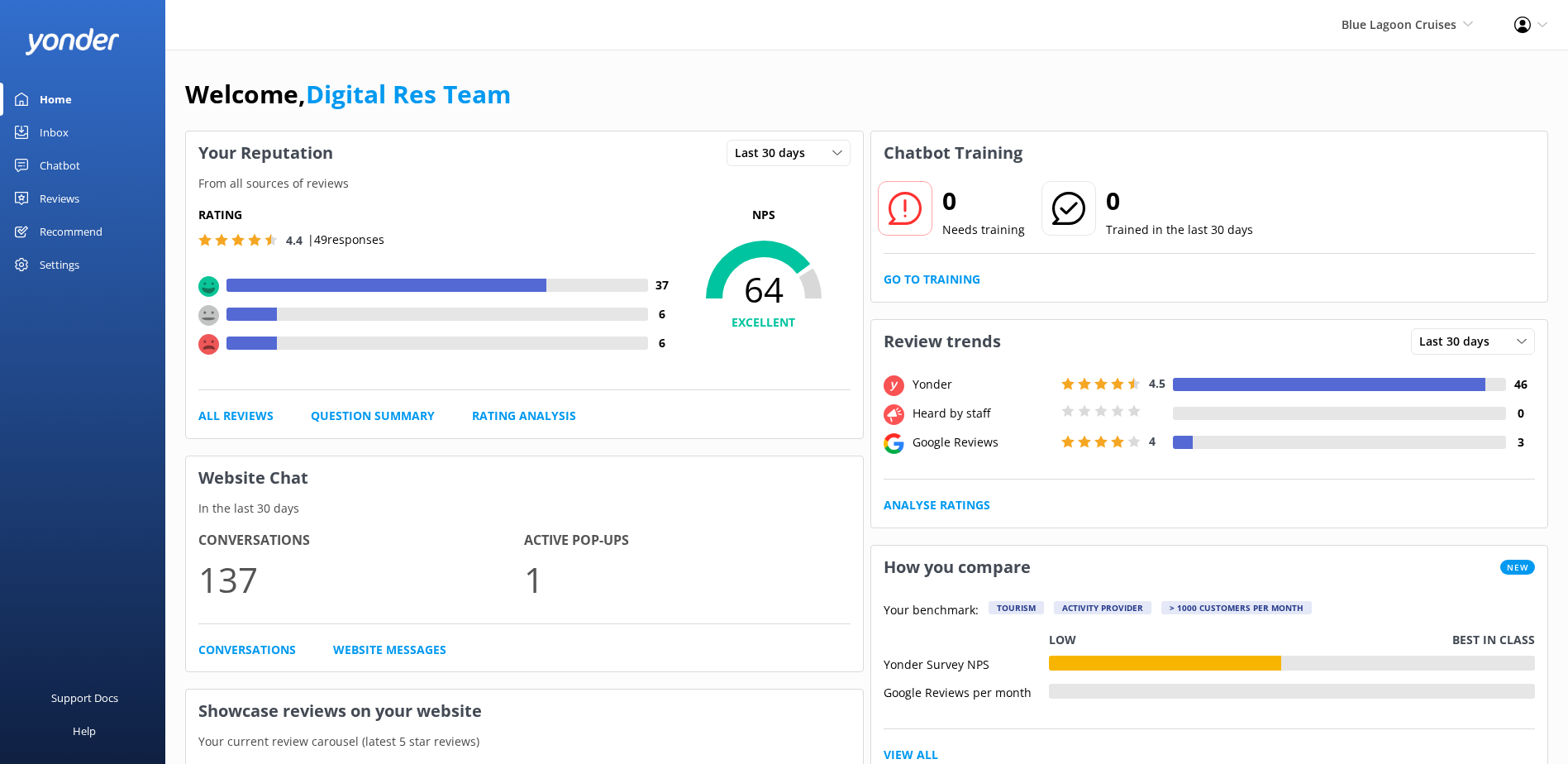
click at [51, 120] on div "Inbox" at bounding box center [54, 133] width 29 height 33
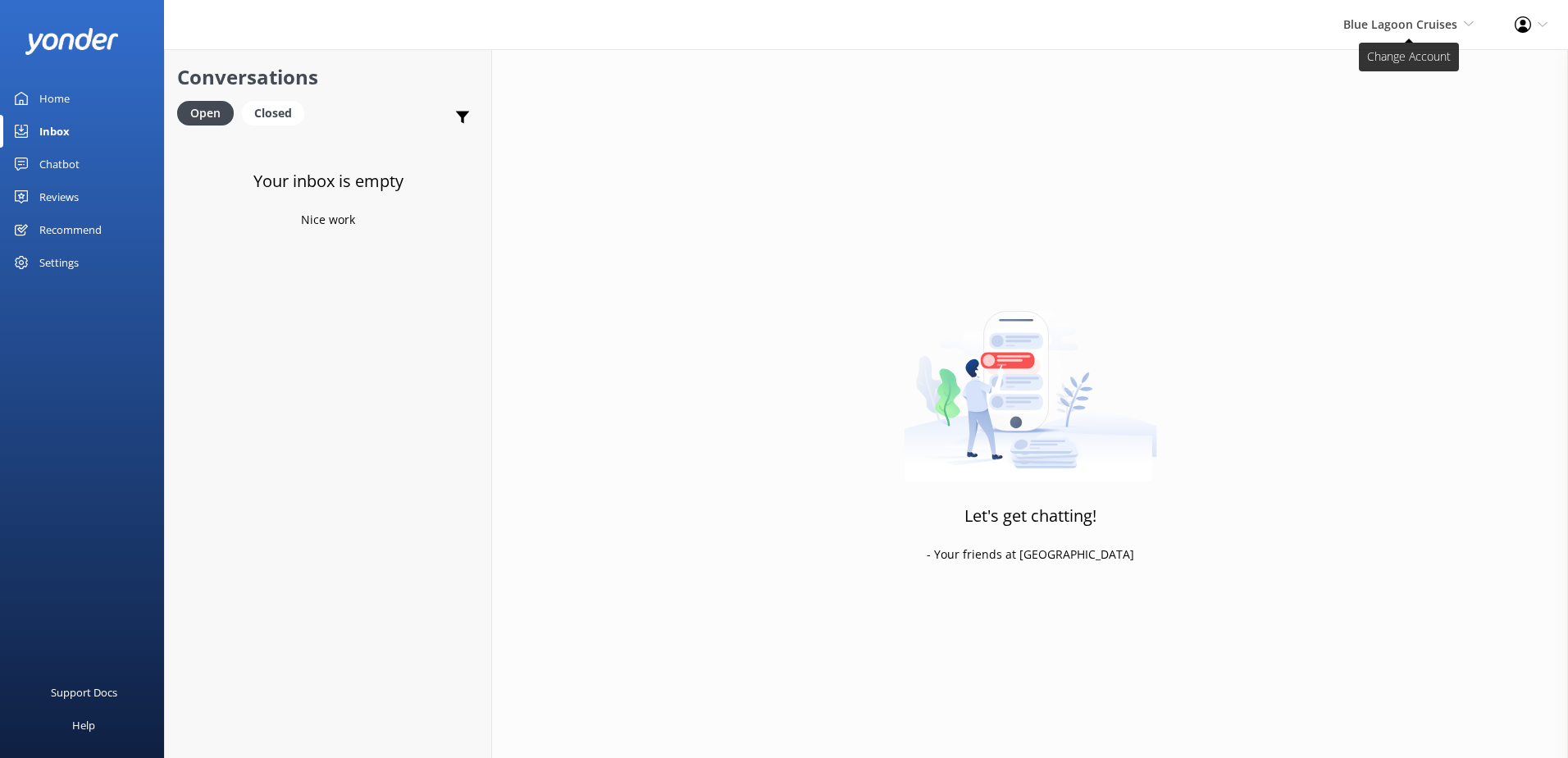
click at [1394, 26] on span "Blue Lagoon Cruises" at bounding box center [1401, 24] width 114 height 16
click at [1391, 46] on div "Blue Lagoon Cruises South Sea Sailing South Sea Cruises Malamala Beach Club Awe…" at bounding box center [1408, 24] width 171 height 49
click at [1398, 23] on span "Blue Lagoon Cruises" at bounding box center [1401, 24] width 114 height 16
click at [1401, 69] on link "South Sea Sailing" at bounding box center [1413, 70] width 164 height 40
